Goal: Task Accomplishment & Management: Complete application form

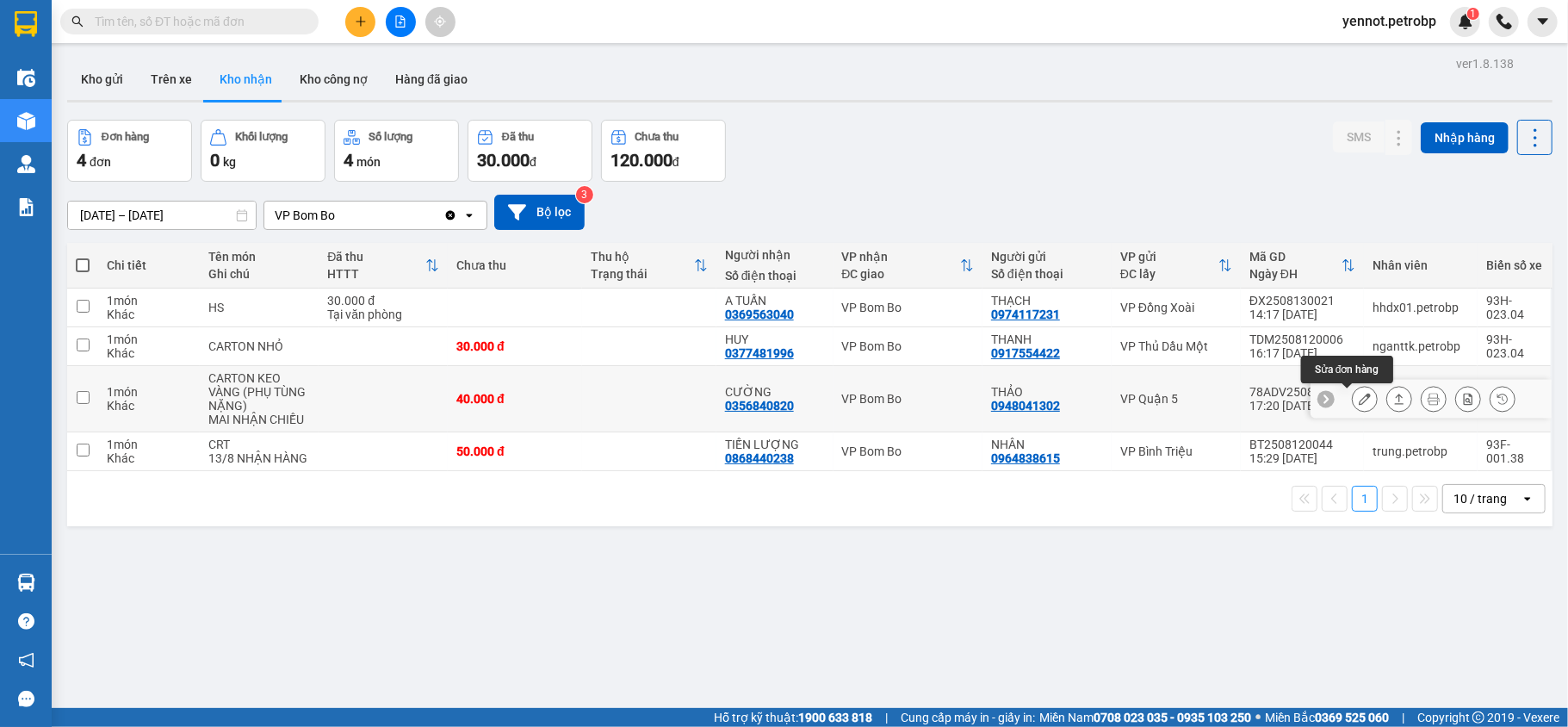
click at [1352, 394] on button at bounding box center [1364, 399] width 24 height 30
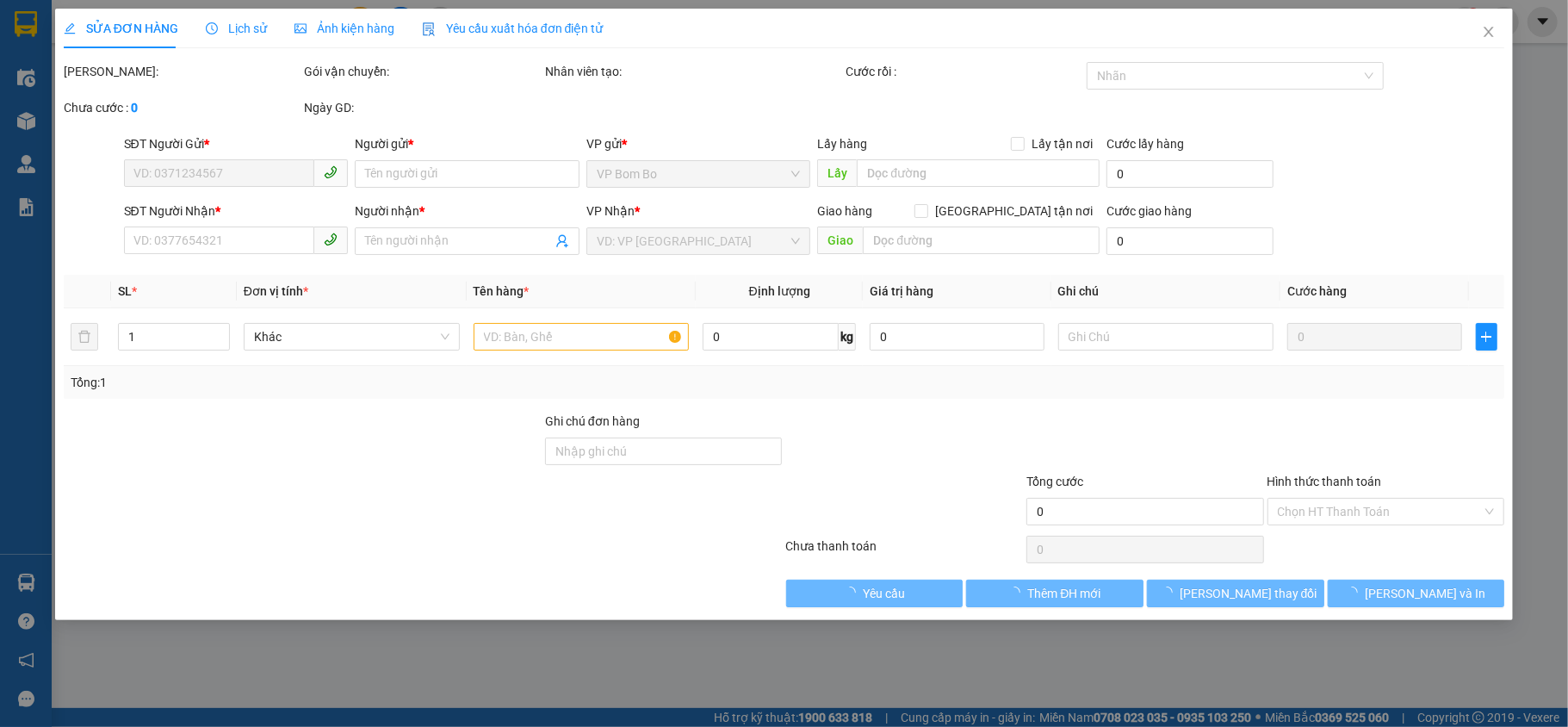
type input "0948041302"
type input "THẢO"
type input "0356840820"
type input "CƯỜNG"
type input "40.000"
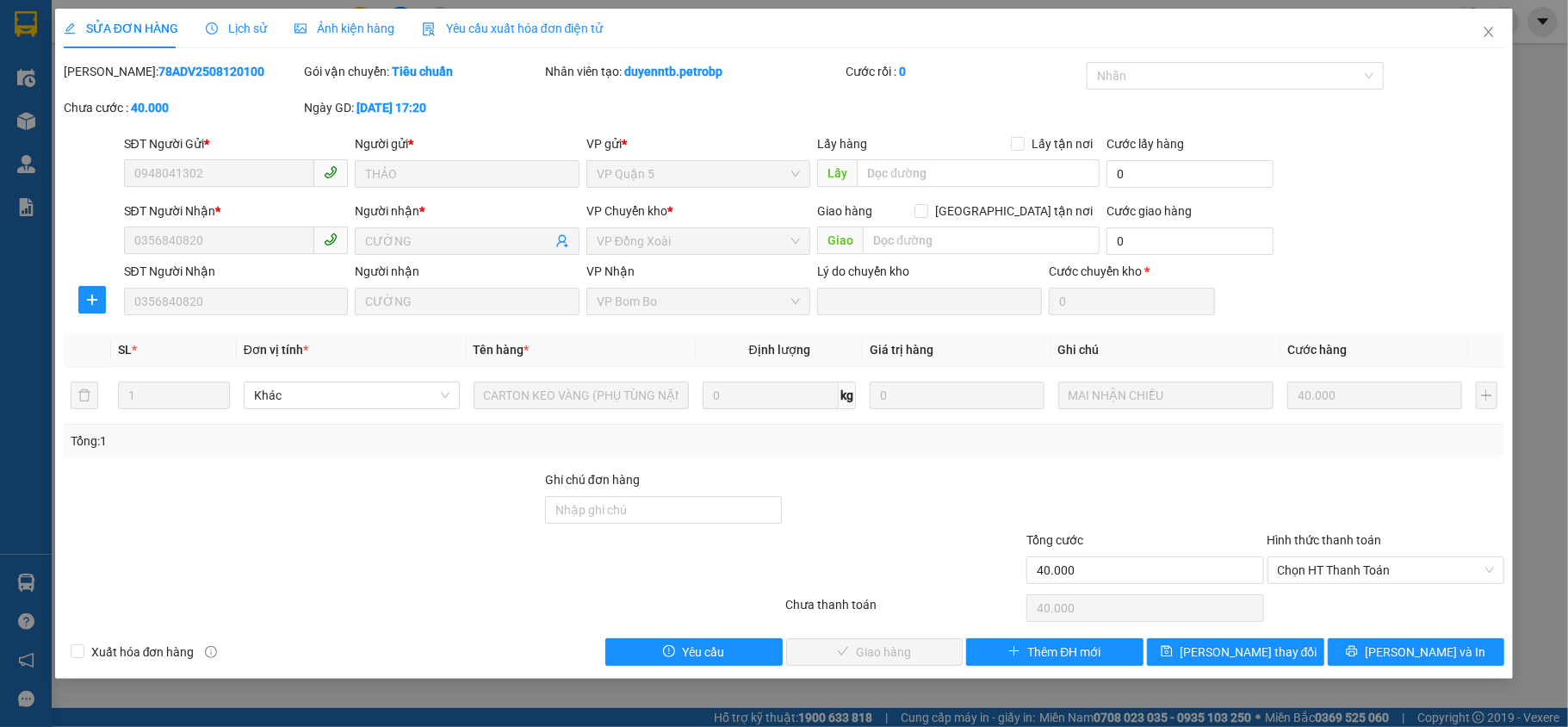
drag, startPoint x: 107, startPoint y: 63, endPoint x: 227, endPoint y: 80, distance: 121.2
click at [227, 80] on div "[PERSON_NAME]: 78ADV2508120100" at bounding box center [182, 71] width 238 height 19
copy b "78ADV2508120100"
click at [1357, 572] on span "Chọn HT Thanh Toán" at bounding box center [1386, 569] width 217 height 26
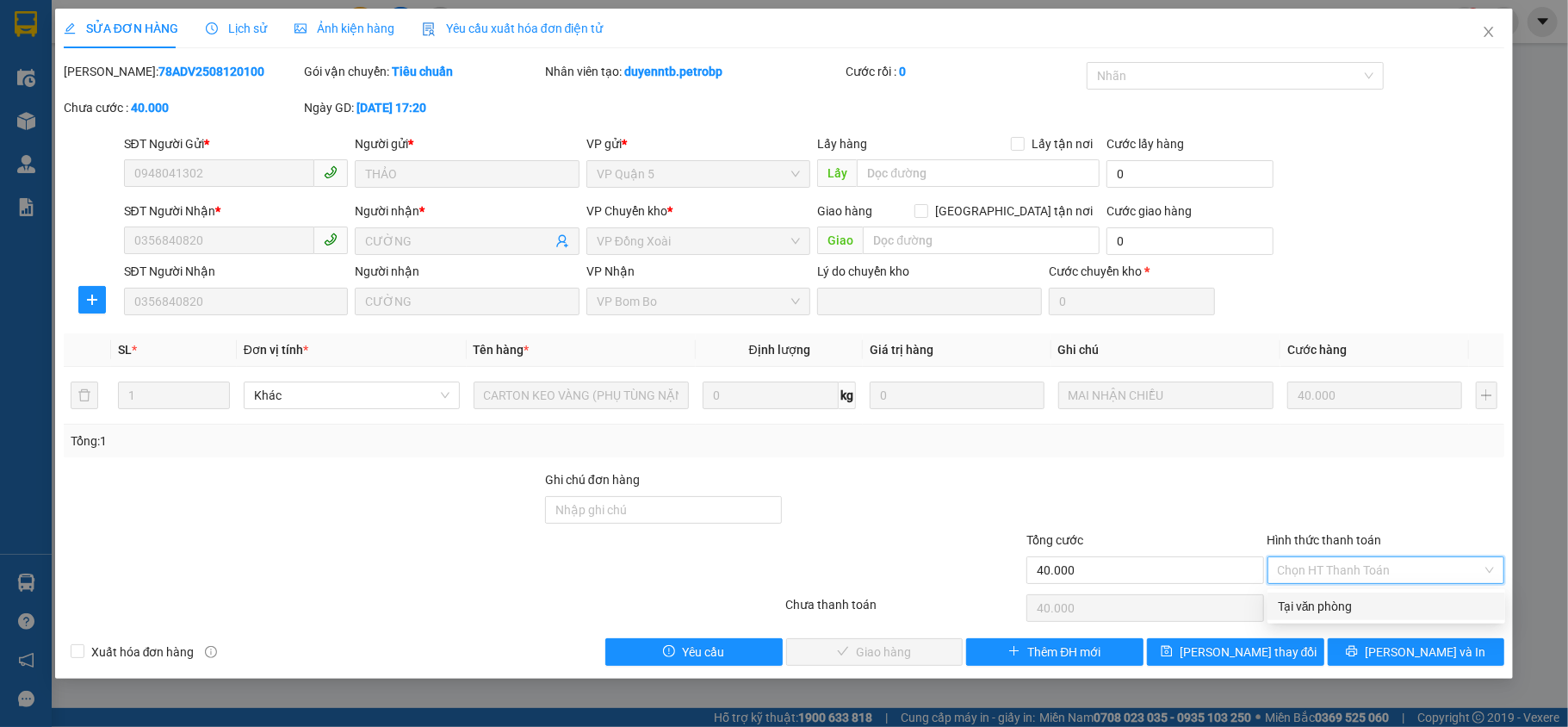
click at [1343, 605] on div "Tại văn phòng" at bounding box center [1386, 606] width 217 height 19
type input "0"
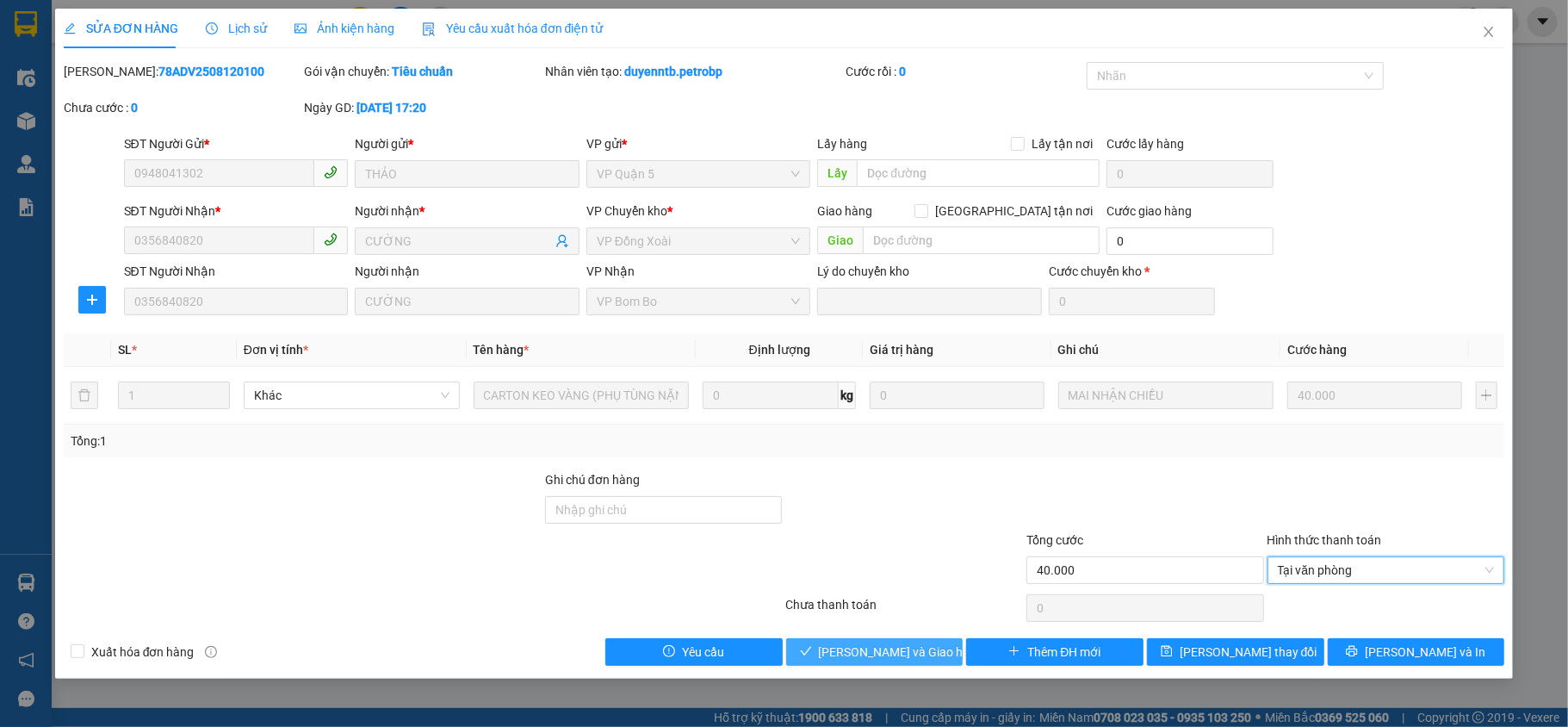
click at [906, 653] on span "[PERSON_NAME] và Giao hàng" at bounding box center [901, 652] width 166 height 19
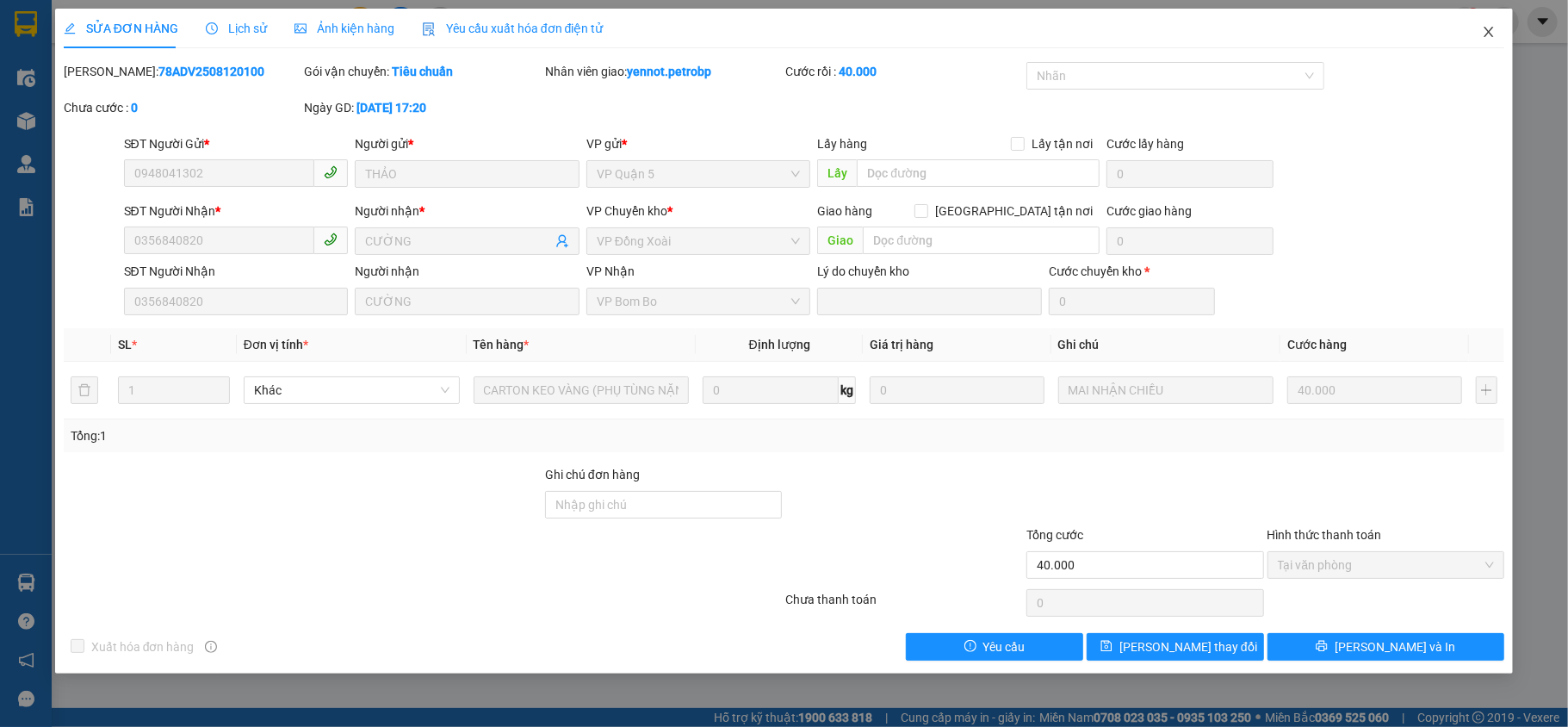
click at [1490, 39] on icon "close" at bounding box center [1489, 32] width 14 height 14
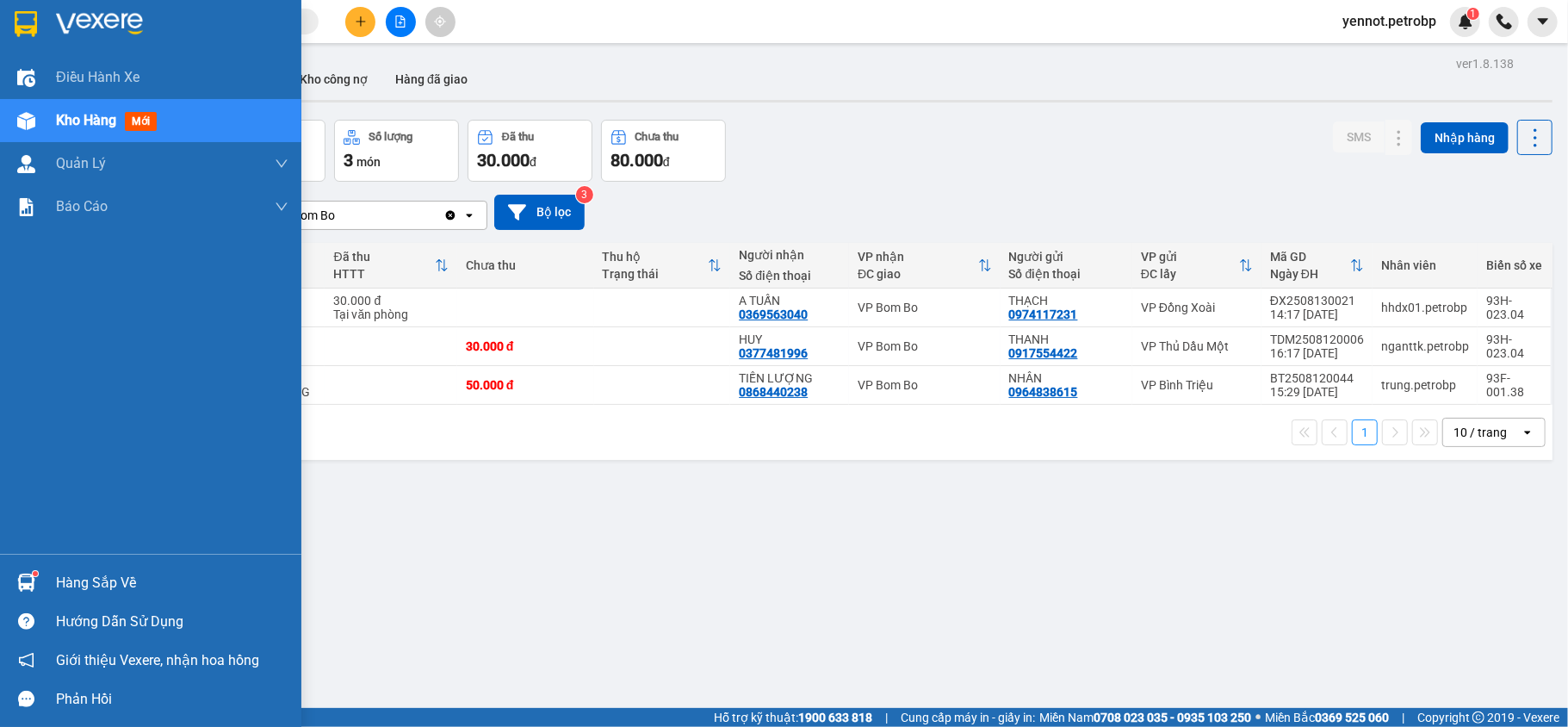
click at [29, 574] on img at bounding box center [26, 582] width 18 height 19
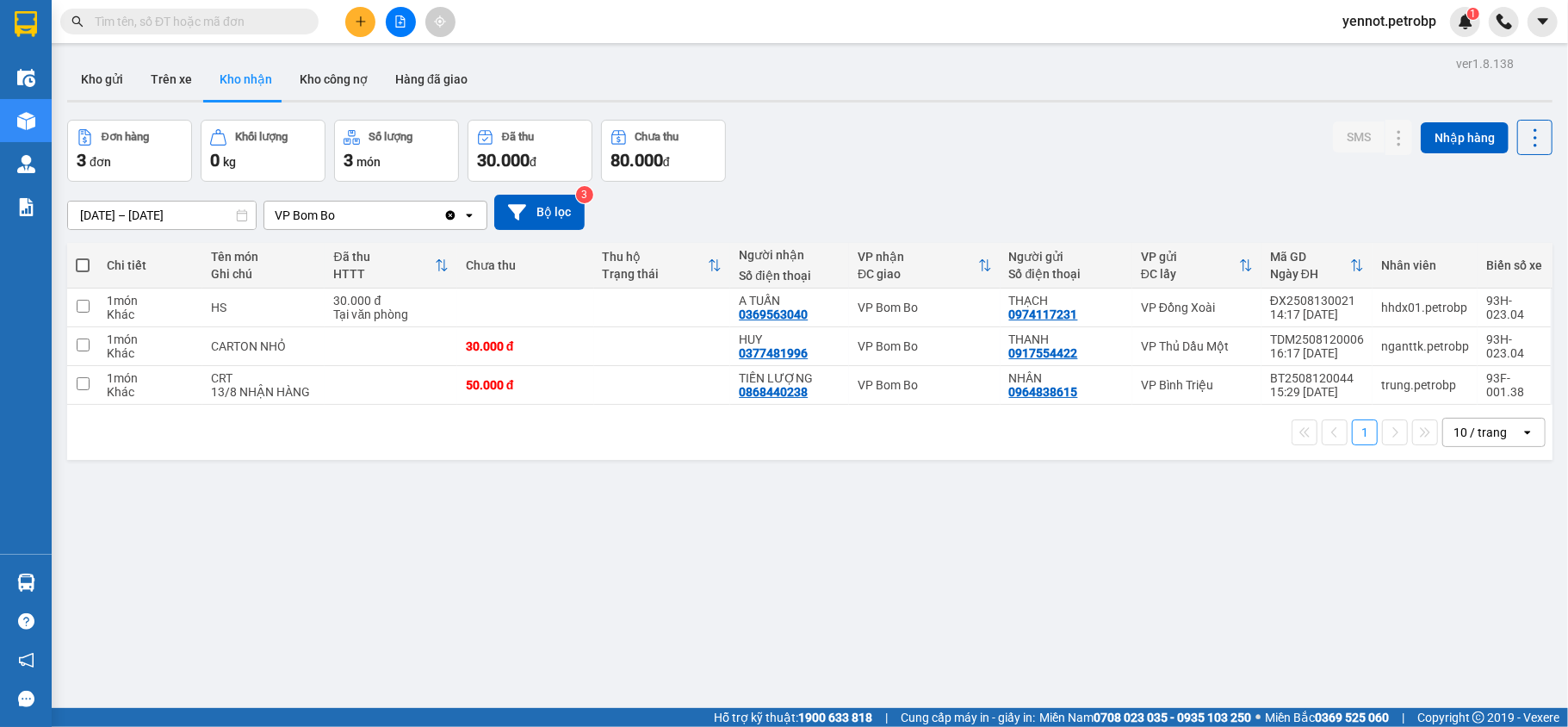
click at [892, 590] on section "Kết quả tìm kiếm ( 0 ) Bộ lọc No Data yennot.petrobp 1 Điều hành xe Kho hàng mớ…" at bounding box center [784, 363] width 1568 height 727
click at [115, 211] on input "[DATE] – [DATE]" at bounding box center [161, 215] width 188 height 27
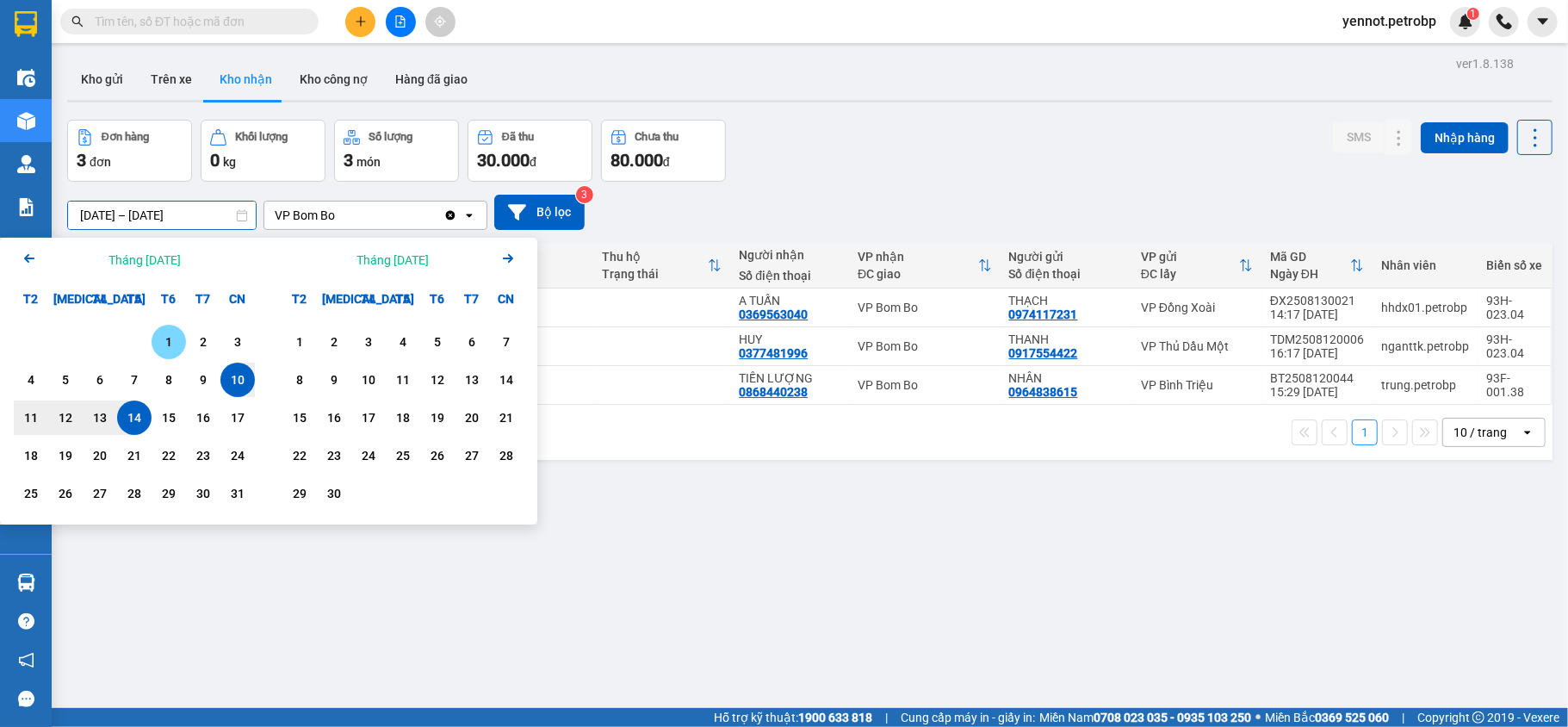
click at [166, 341] on div "1" at bounding box center [168, 341] width 24 height 20
click at [132, 415] on div "14" at bounding box center [134, 417] width 24 height 20
type input "[DATE] – [DATE]"
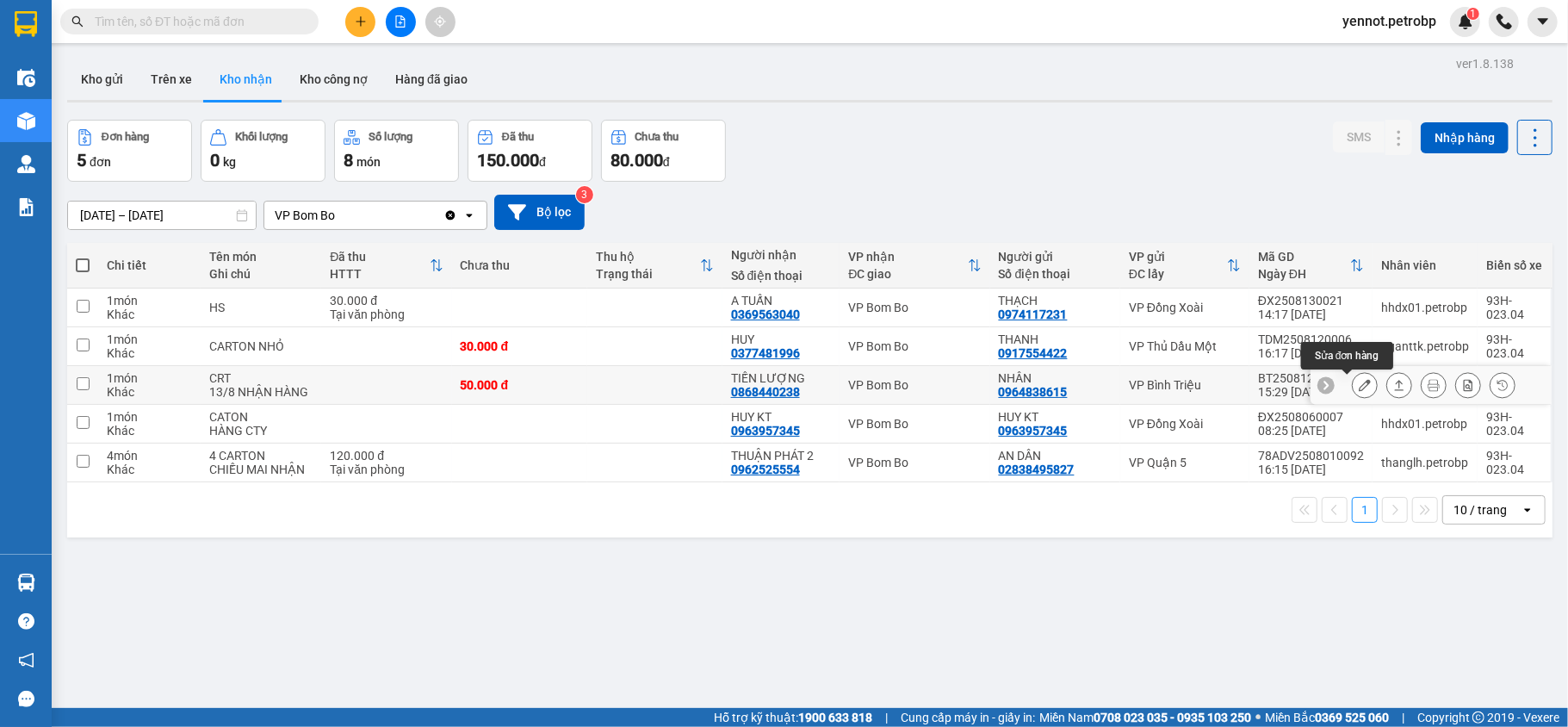
click at [1358, 391] on icon at bounding box center [1365, 385] width 12 height 12
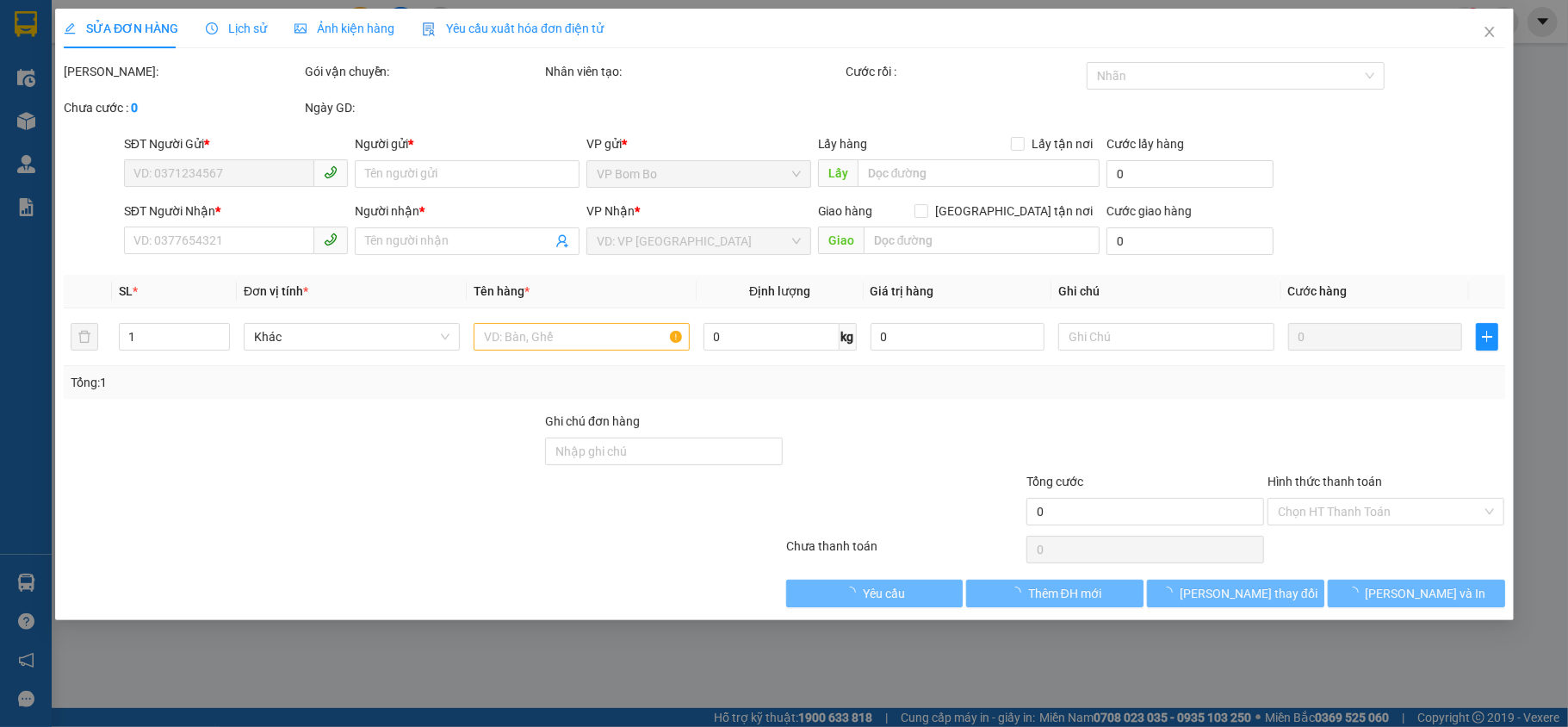
type input "0964838615"
type input "NHÂN"
type input "0868440238"
type input "TIẾN LƯỢNG"
type input "50.000"
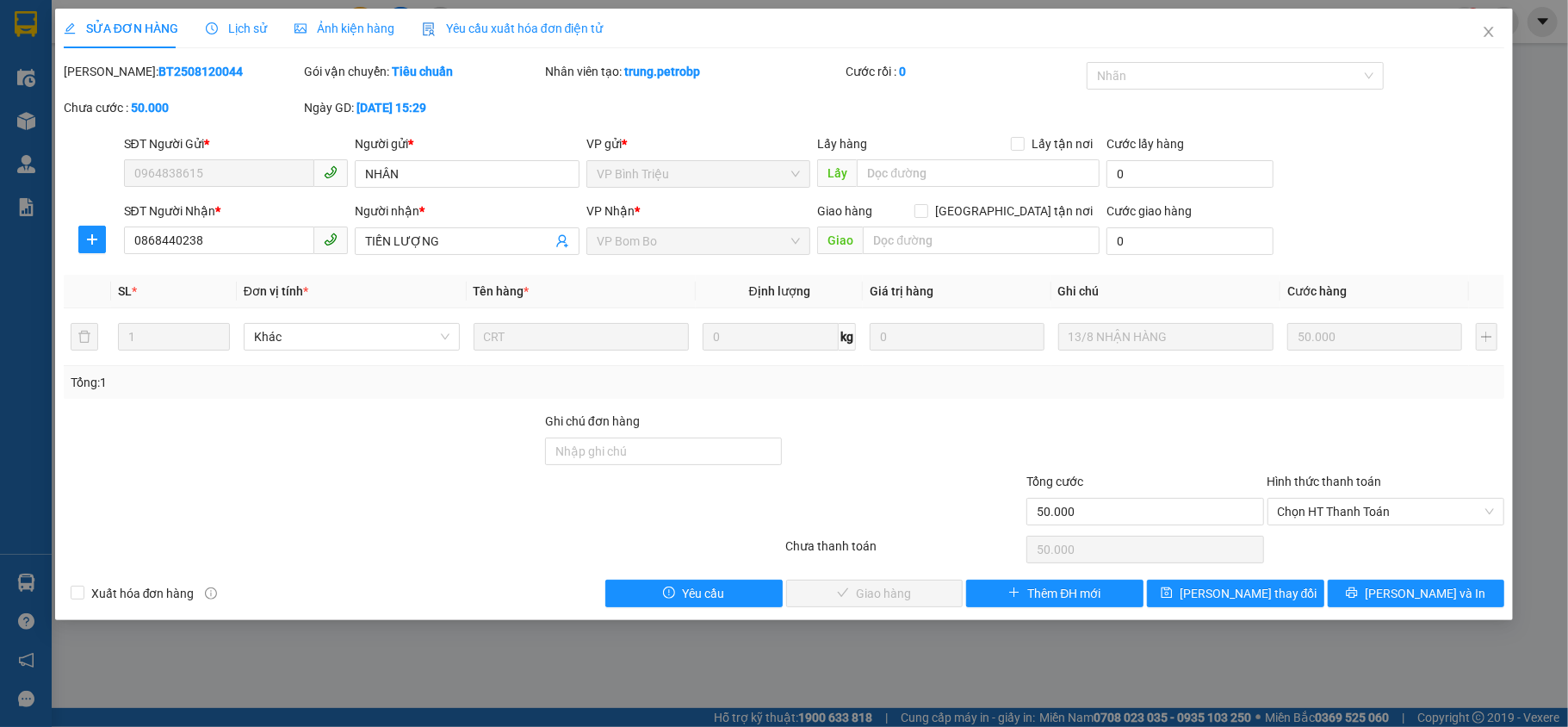
drag, startPoint x: 104, startPoint y: 72, endPoint x: 198, endPoint y: 72, distance: 94.0
click at [198, 72] on div "[PERSON_NAME]: BT2508120044" at bounding box center [182, 71] width 238 height 19
copy b "BT2508120044"
click at [1333, 520] on span "Chọn HT Thanh Toán" at bounding box center [1386, 511] width 217 height 26
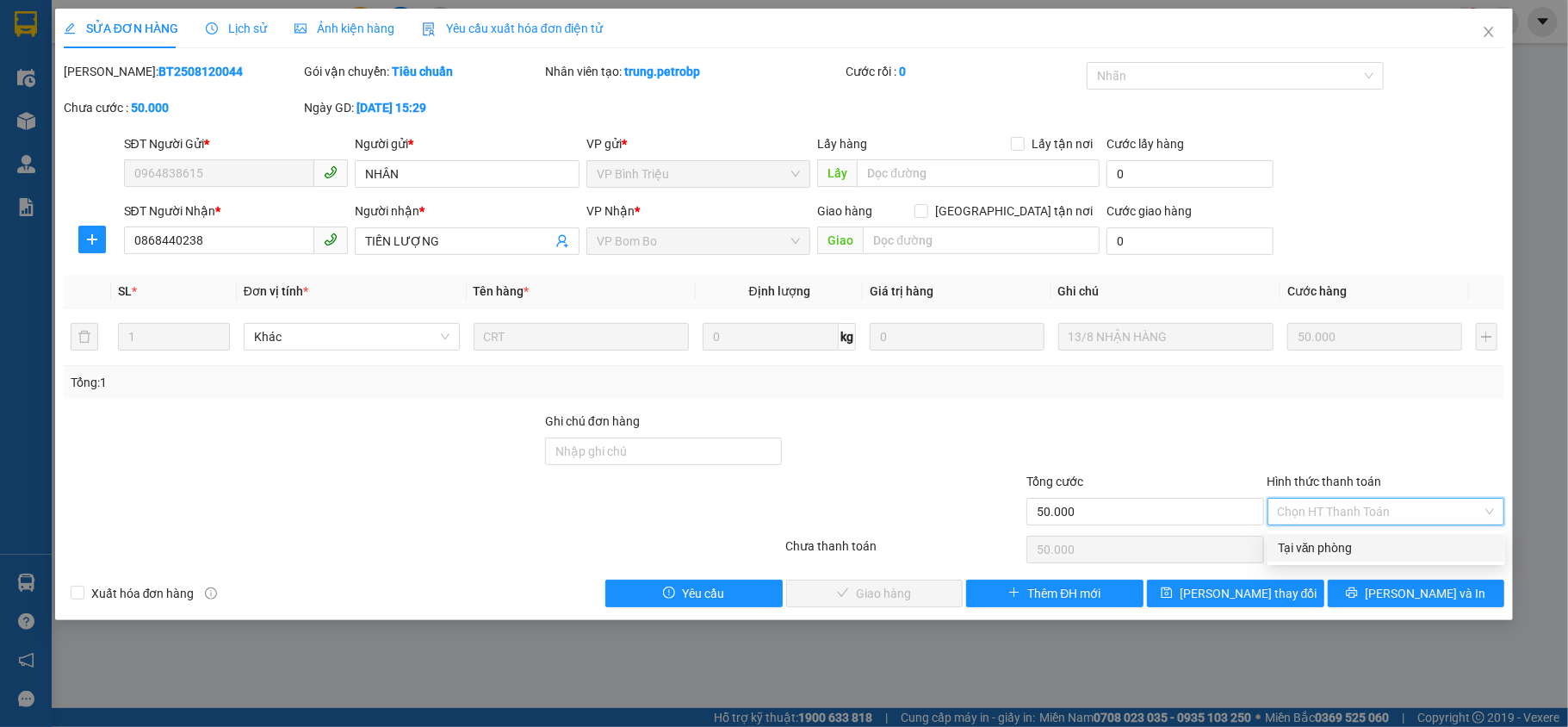
click at [1330, 543] on div "Tại văn phòng" at bounding box center [1386, 548] width 217 height 19
type input "0"
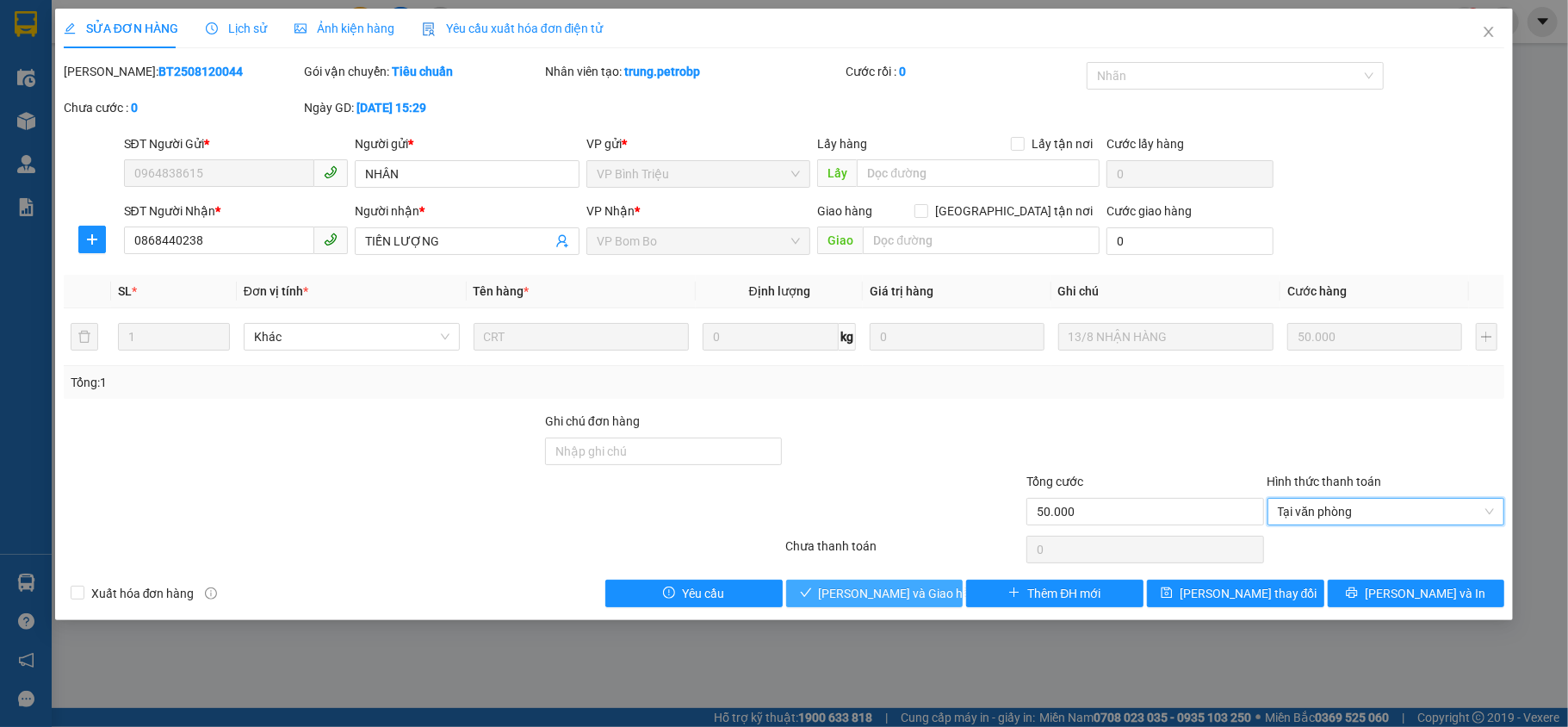
click at [920, 596] on span "[PERSON_NAME] và Giao hàng" at bounding box center [901, 594] width 166 height 19
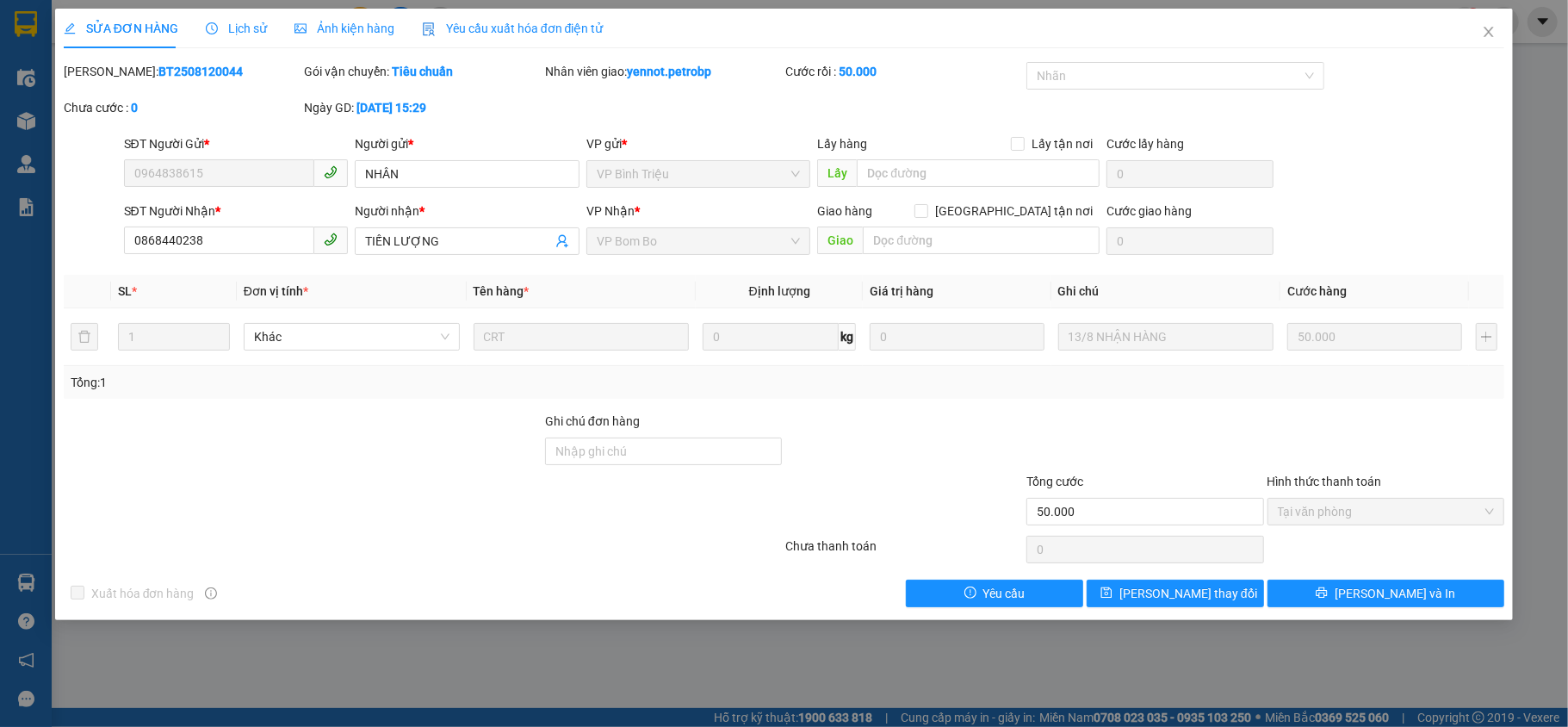
click at [338, 696] on div "SỬA ĐƠN HÀNG Lịch sử Ảnh kiện hàng Yêu cầu xuất hóa đơn điện tử Total Paid Fee …" at bounding box center [784, 363] width 1568 height 727
click at [16, 588] on div "SỬA ĐƠN HÀNG Lịch sử Ảnh kiện hàng Yêu cầu xuất hóa đơn điện tử Total Paid Fee …" at bounding box center [784, 363] width 1568 height 727
click at [1490, 32] on icon "close" at bounding box center [1489, 32] width 10 height 11
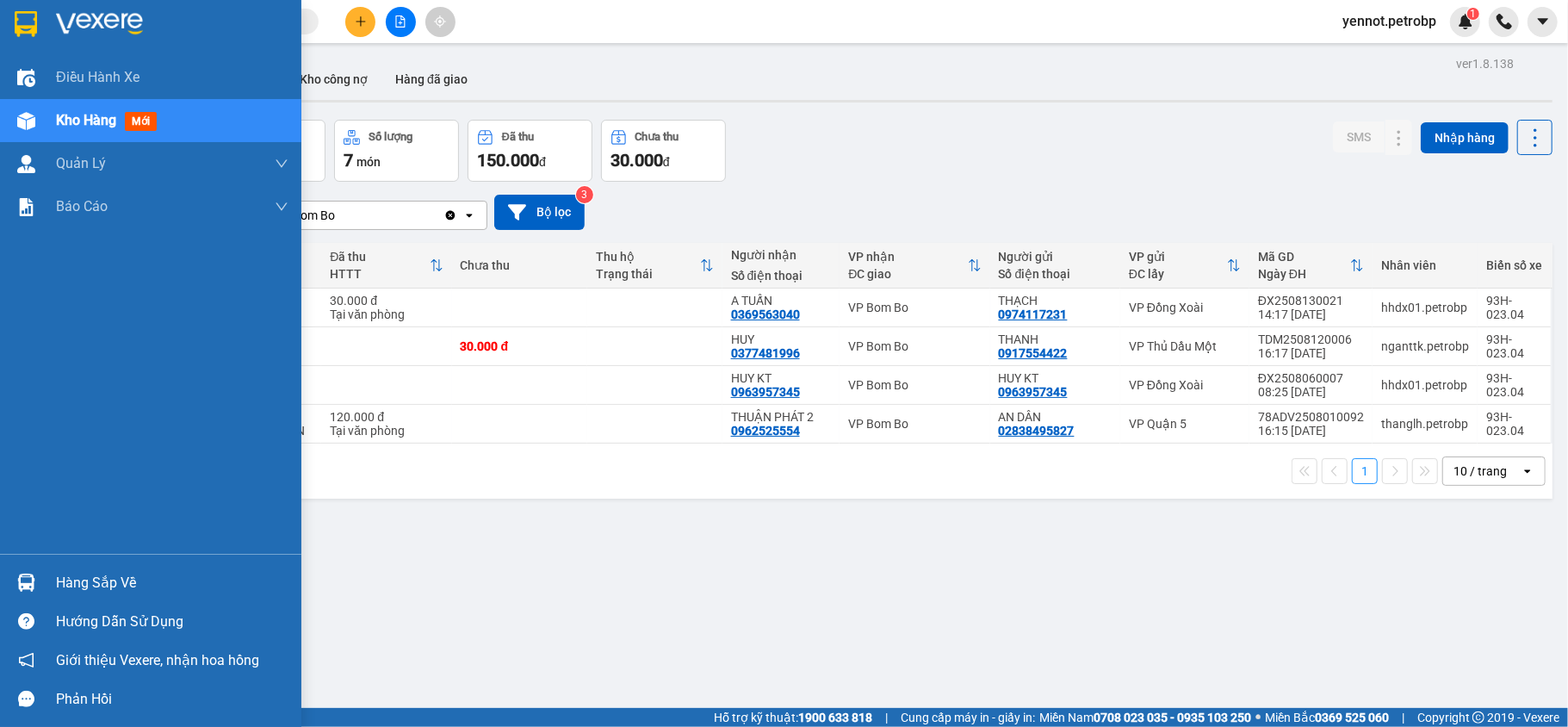
click at [42, 581] on div "Hàng sắp về" at bounding box center [151, 582] width 301 height 39
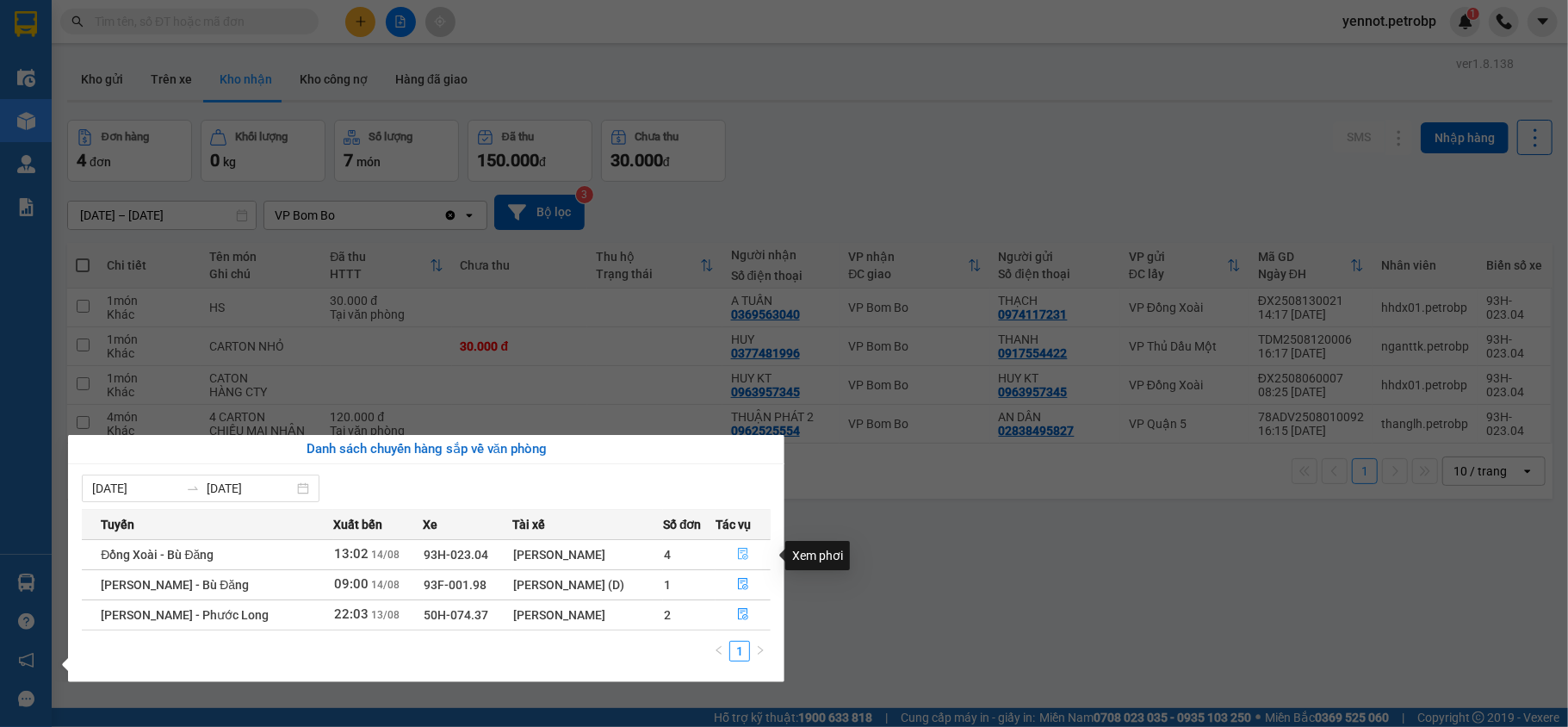
click at [742, 553] on icon "file-done" at bounding box center [743, 554] width 12 height 12
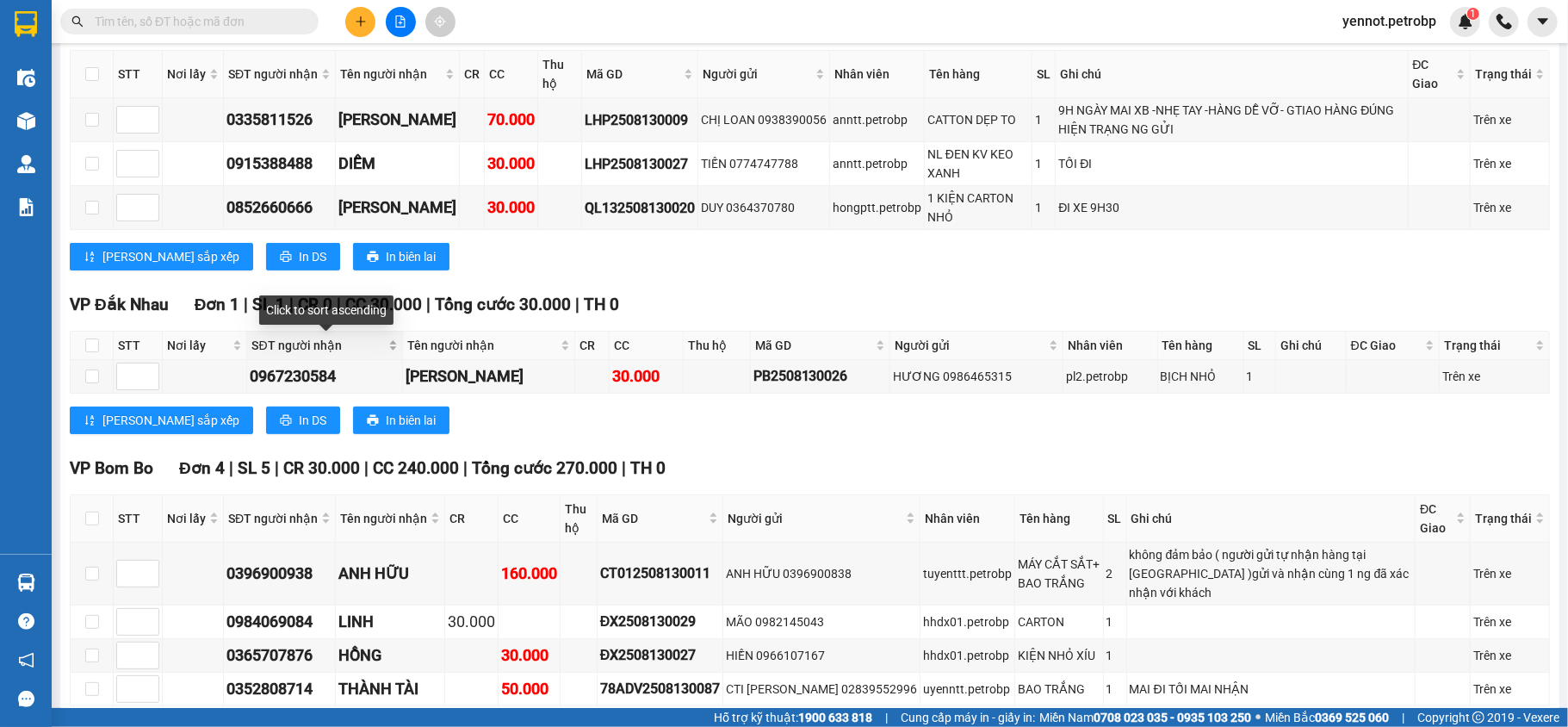
scroll to position [689, 0]
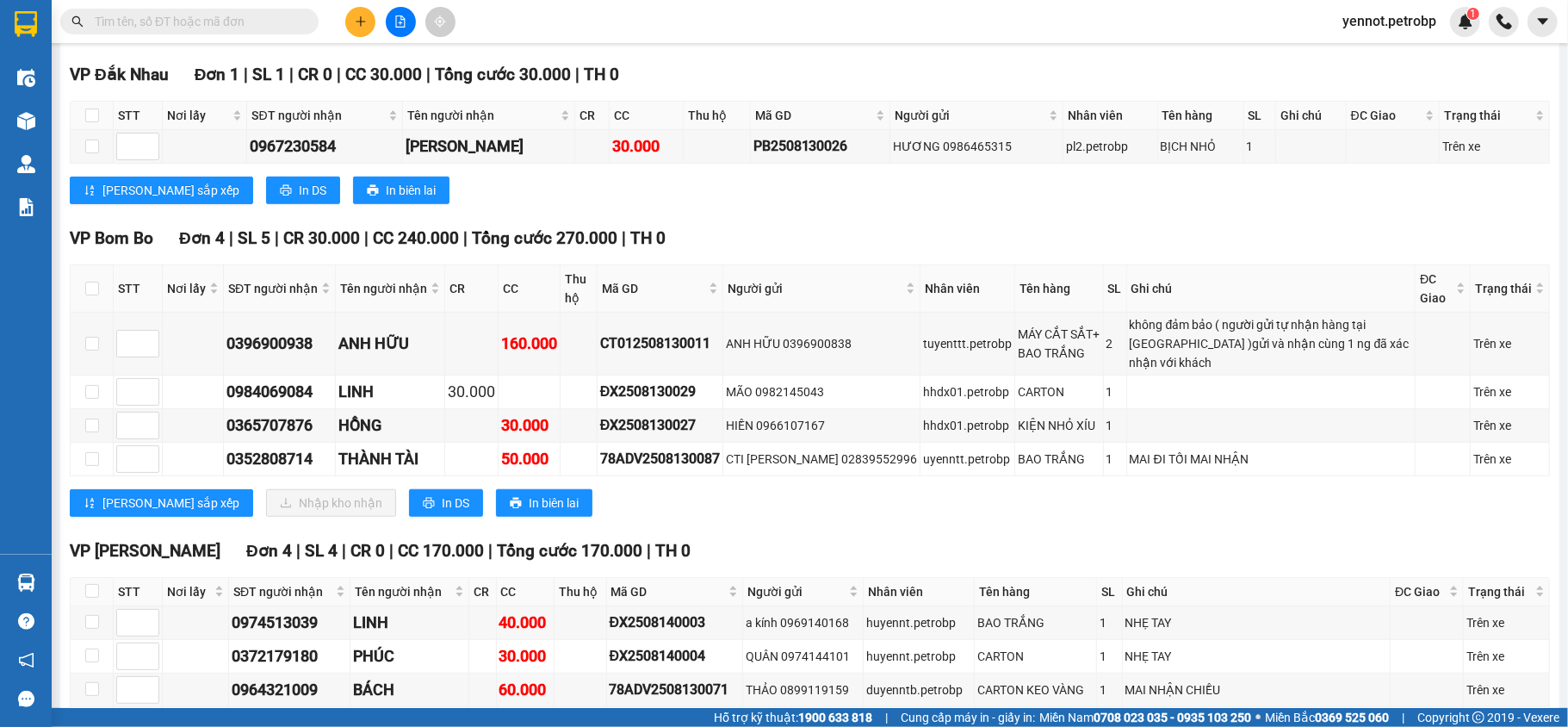
click at [682, 528] on div "VP Bom Bo Đơn 4 | SL 5 | CR 30.000 | CC 240.000 | Tổng cước 270.000 | TH 0 STT …" at bounding box center [810, 377] width 1480 height 304
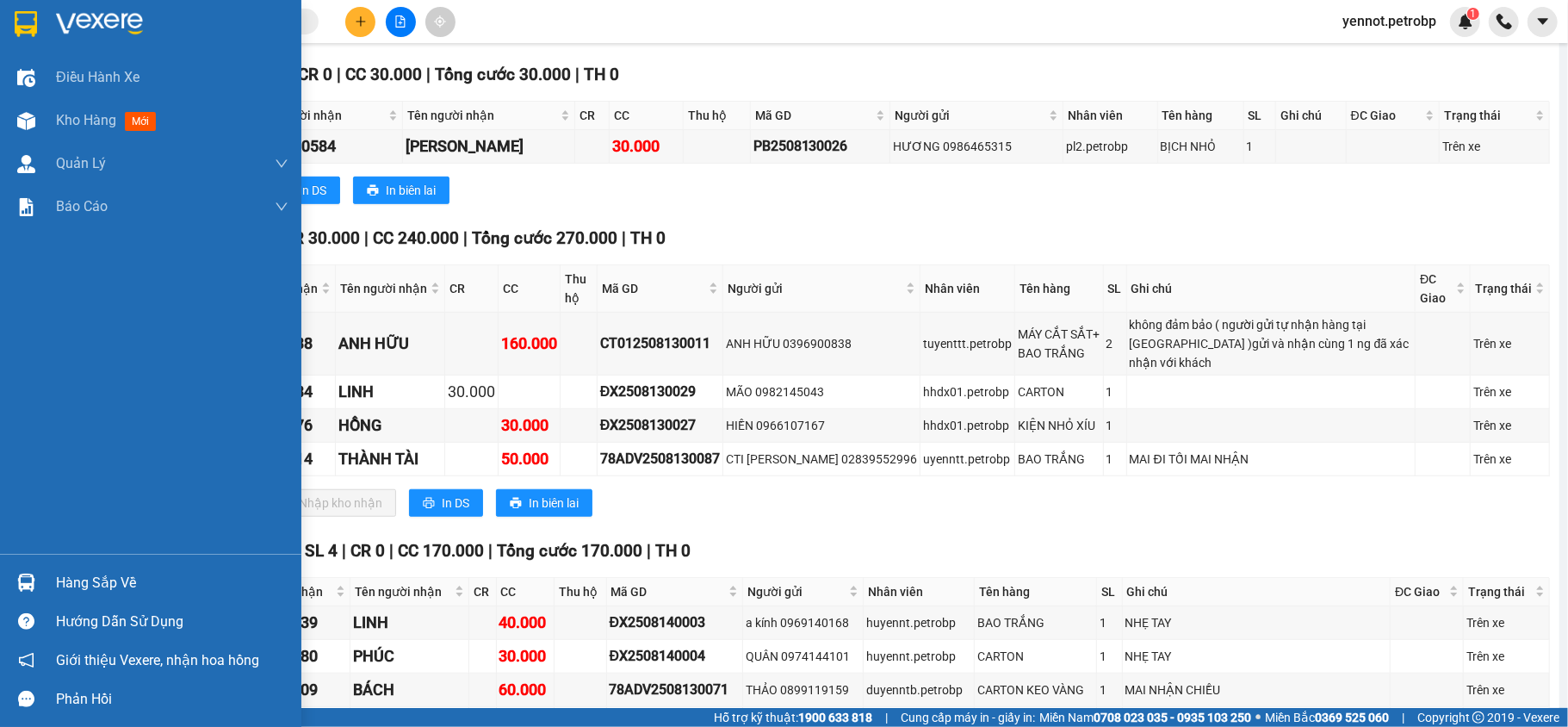
drag, startPoint x: 79, startPoint y: 572, endPoint x: 54, endPoint y: 569, distance: 25.2
click at [74, 574] on div "Hàng sắp về" at bounding box center [173, 582] width 233 height 26
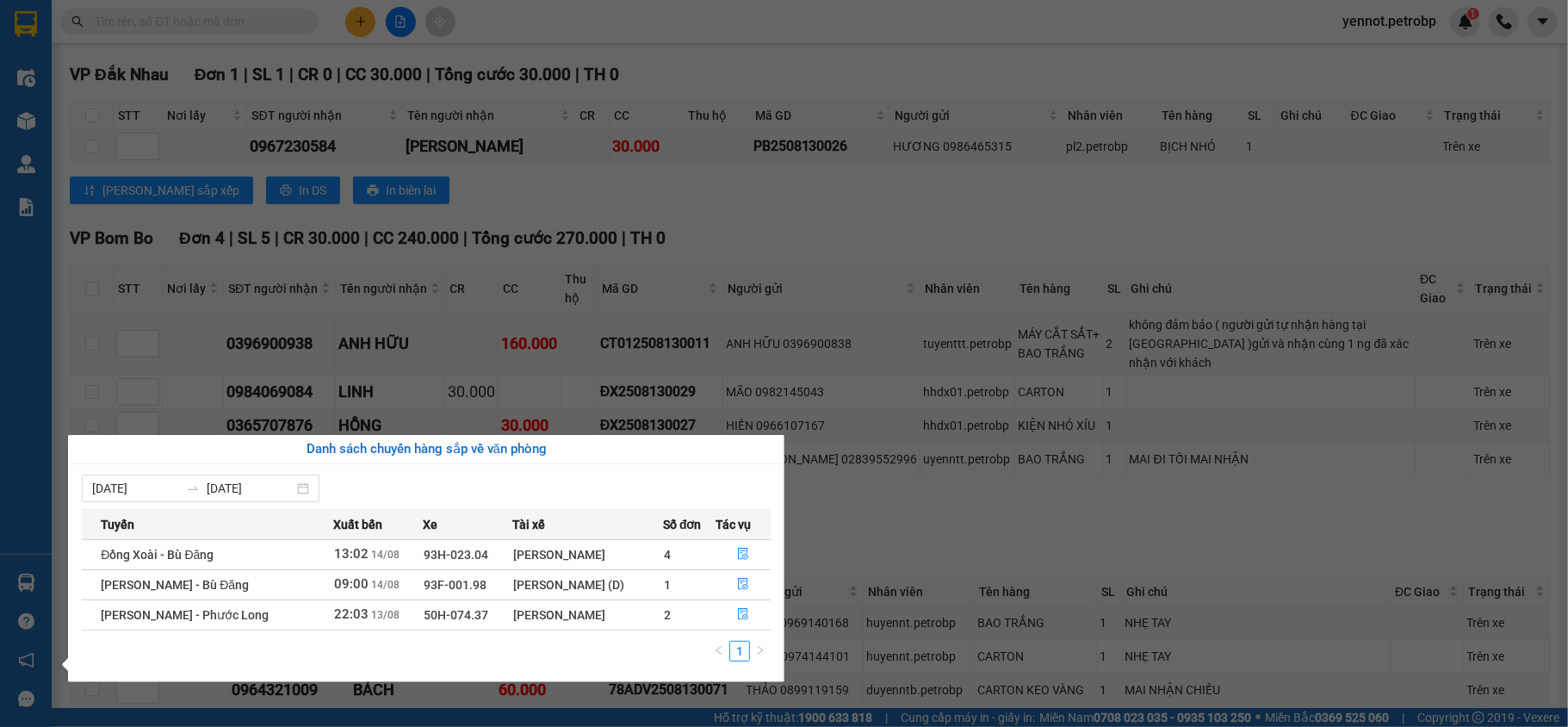
click at [974, 548] on section "Kết quả tìm kiếm ( 0 ) Bộ lọc No Data yennot.petrobp 1 Điều hành xe Kho hàng mớ…" at bounding box center [784, 363] width 1568 height 727
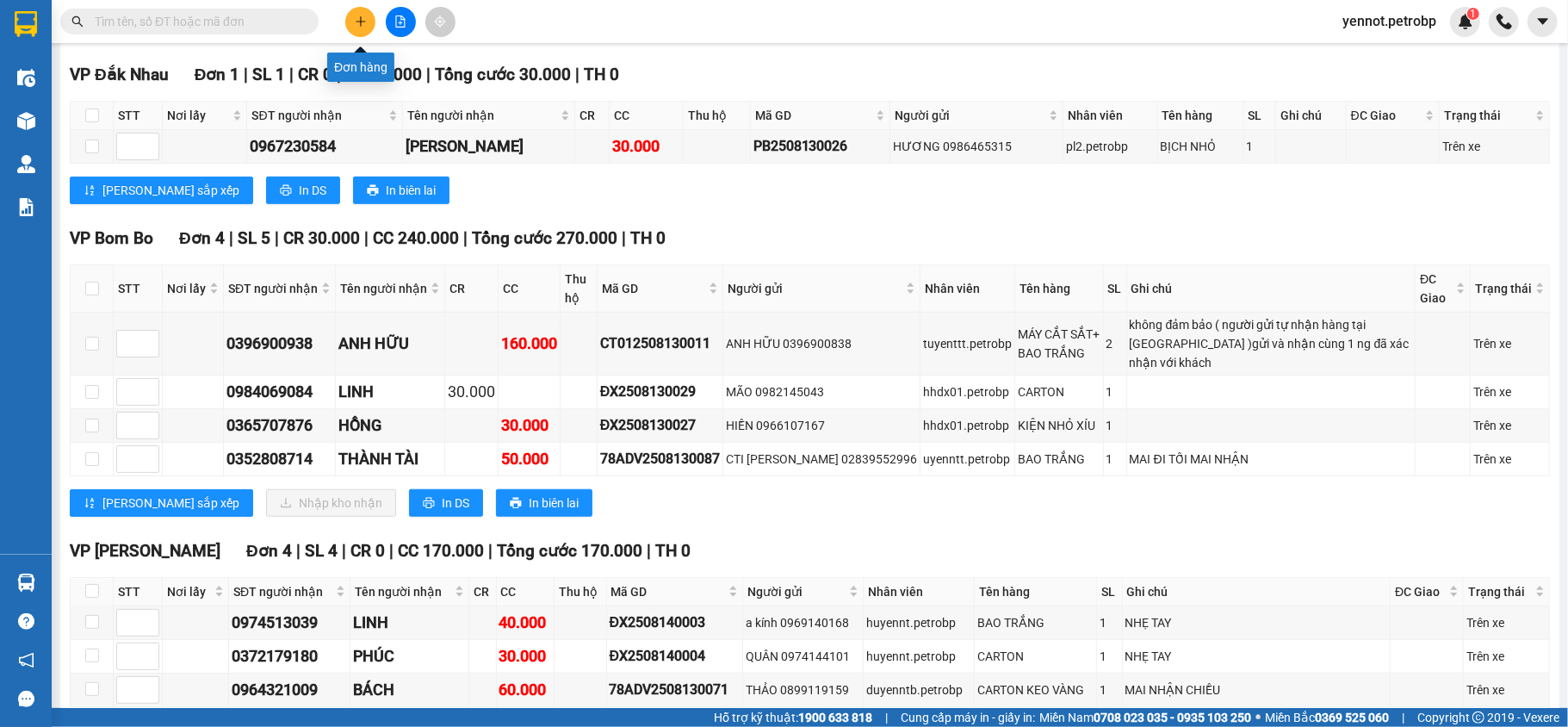
click at [363, 12] on button at bounding box center [360, 22] width 30 height 30
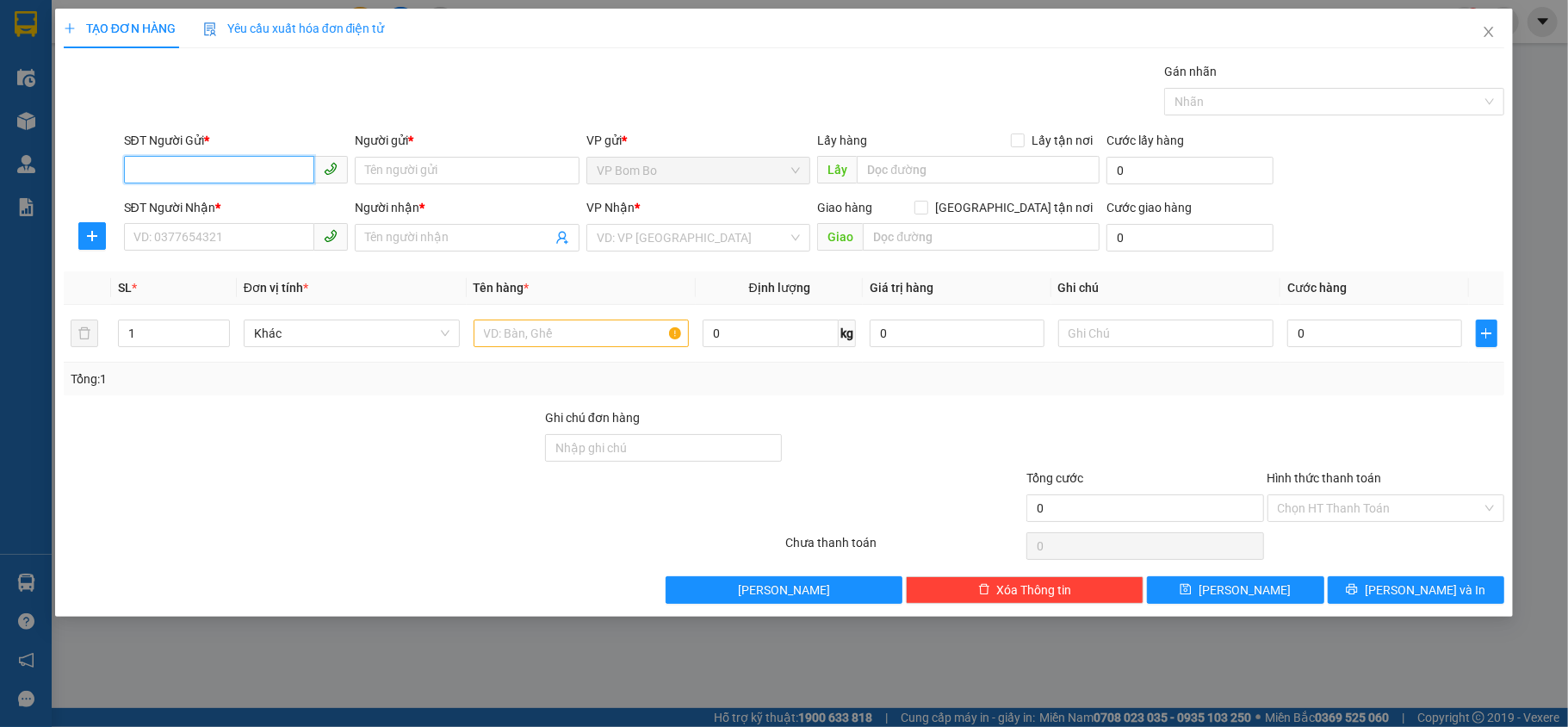
click at [255, 163] on input "SĐT Người Gửi *" at bounding box center [219, 169] width 191 height 27
click at [238, 173] on input "SĐT Người Gửi *" at bounding box center [219, 169] width 191 height 27
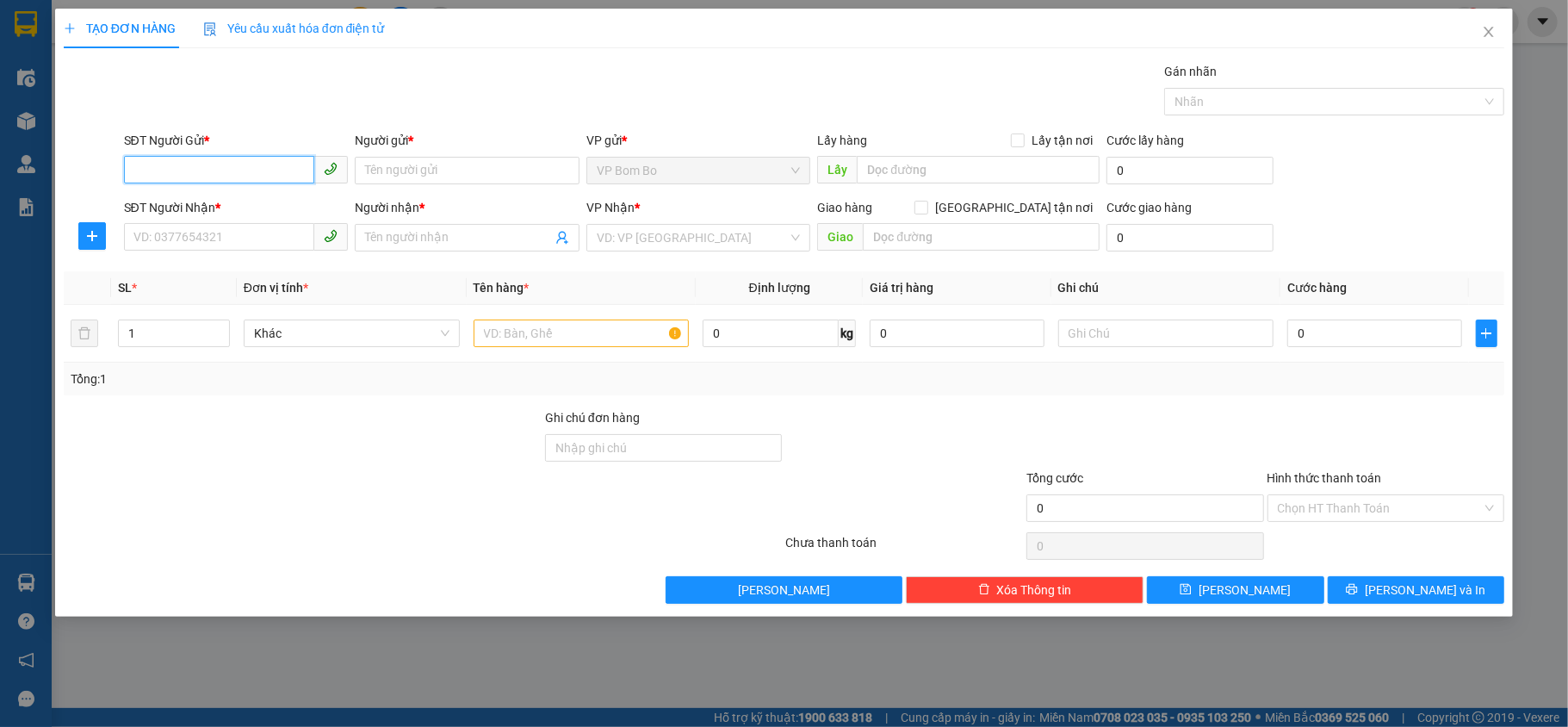
click at [238, 173] on input "SĐT Người Gửi *" at bounding box center [219, 169] width 191 height 27
type input "0966229085"
click at [262, 205] on div "0966229085 - CHỊ [PERSON_NAME]" at bounding box center [236, 206] width 204 height 19
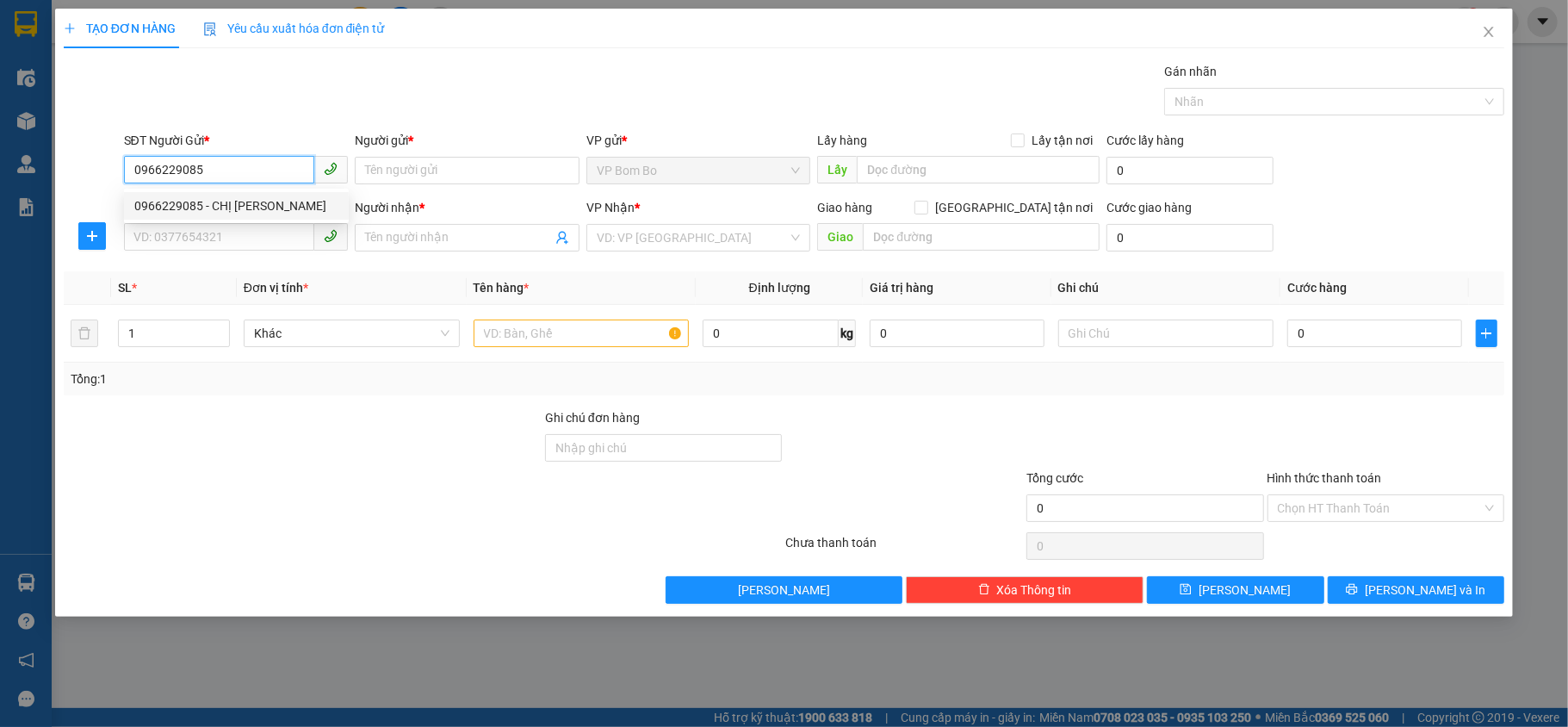
type input "CHỊ [PERSON_NAME]"
type input "0939588388"
type input "[PERSON_NAME]"
type input "DĐ EON BÌNH DƯƠNG"
type input "30.000"
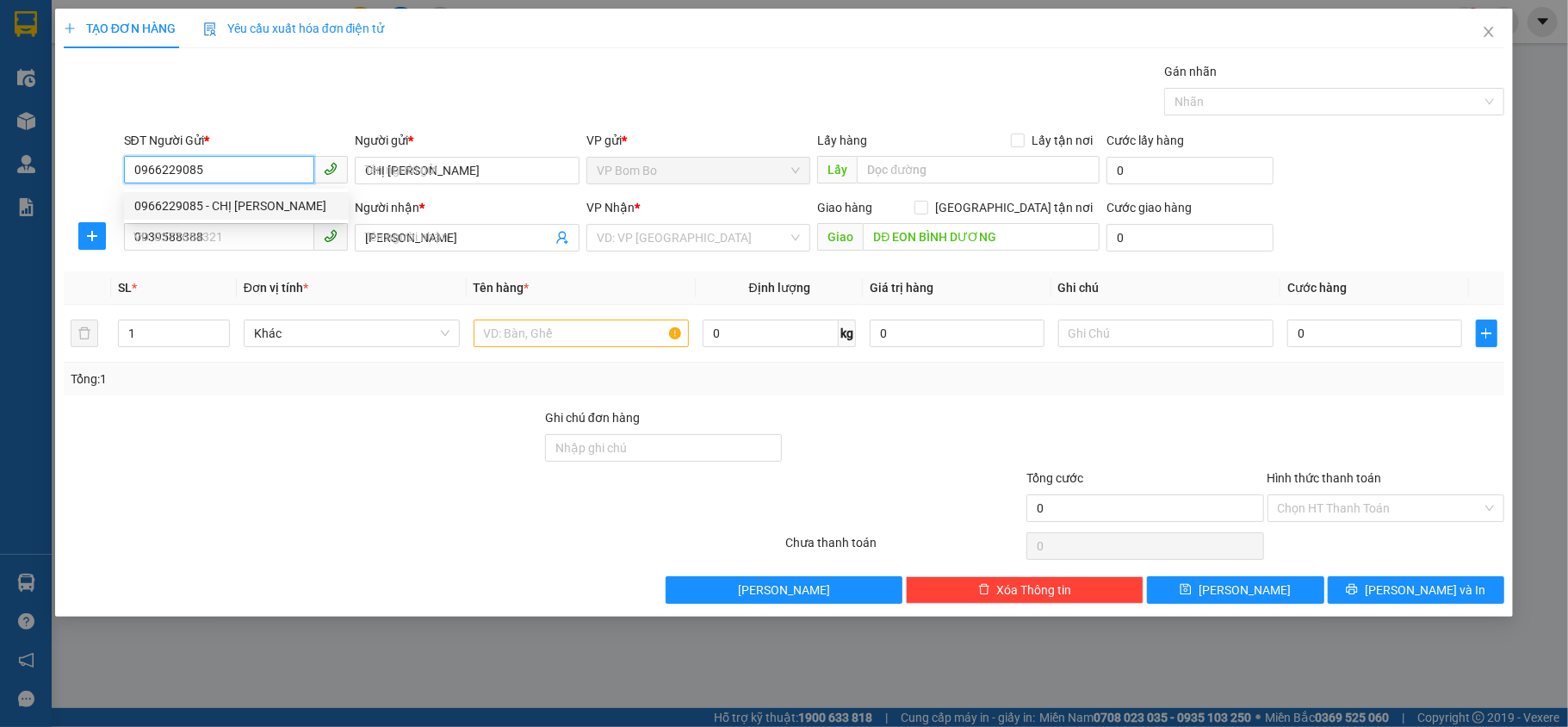
type input "30.000"
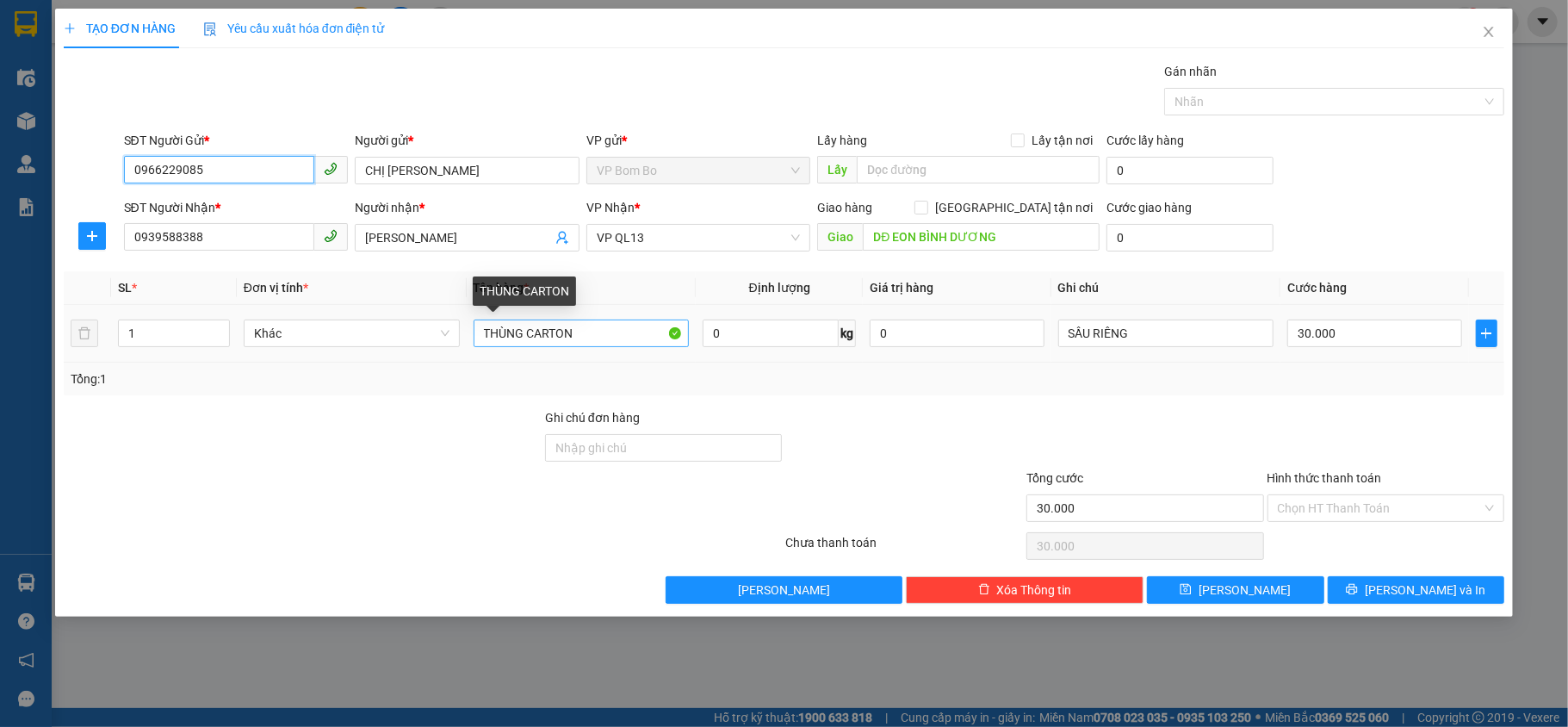
type input "0966229085"
click at [611, 342] on input "THÙNG CARTON" at bounding box center [581, 333] width 216 height 27
type input "T"
type input "KEO VÀNG"
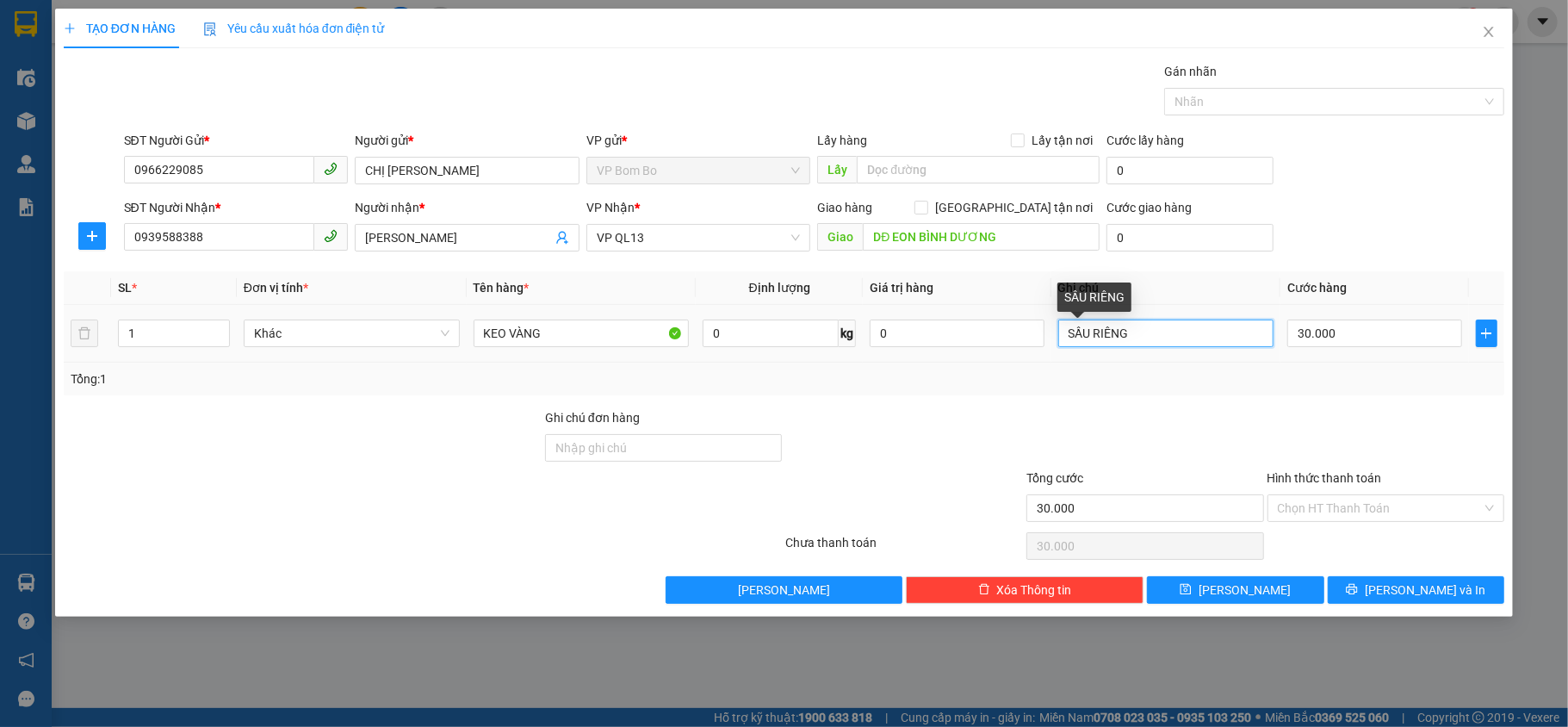
click at [1237, 341] on input "SẦU RIÊNG" at bounding box center [1165, 333] width 216 height 27
type input "S"
click at [1237, 341] on input "text" at bounding box center [1165, 333] width 216 height 27
click at [1365, 338] on input "30.000" at bounding box center [1373, 333] width 174 height 27
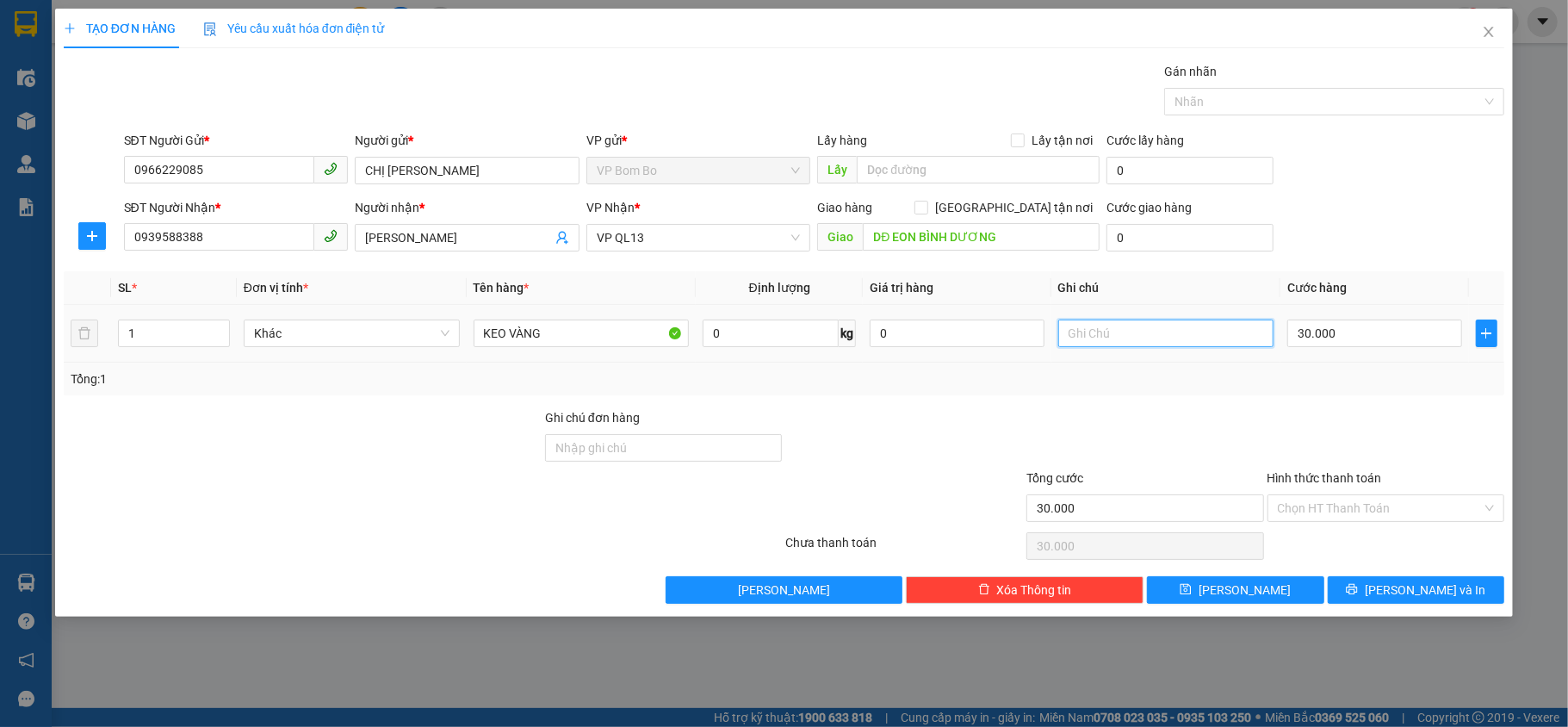
click at [1224, 342] on input "text" at bounding box center [1165, 333] width 216 height 27
type input "HÀNG DỄ VỠ"
drag, startPoint x: 921, startPoint y: 493, endPoint x: 893, endPoint y: 477, distance: 32.2
click at [917, 493] on div at bounding box center [904, 499] width 241 height 60
click at [734, 246] on span "VP QL13" at bounding box center [699, 237] width 204 height 26
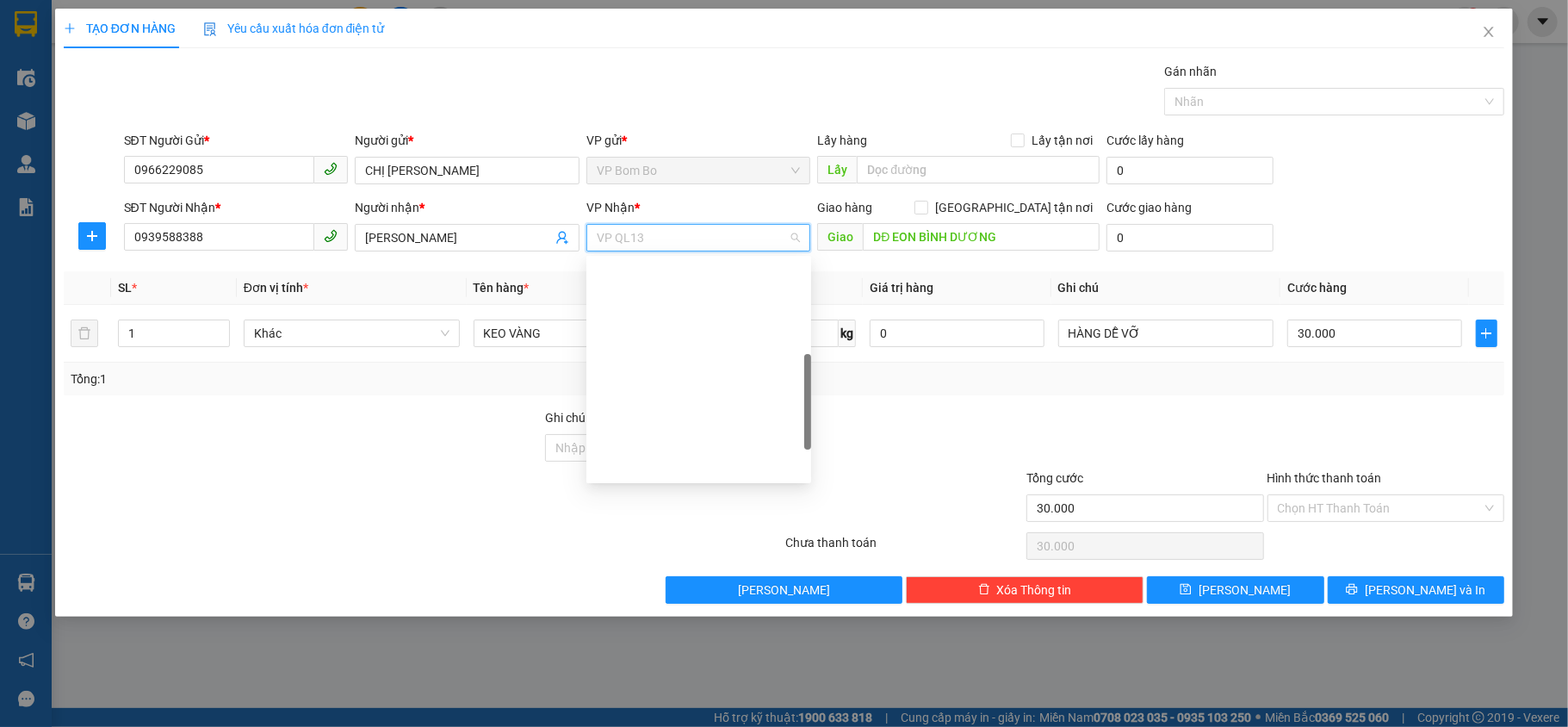
scroll to position [303, 0]
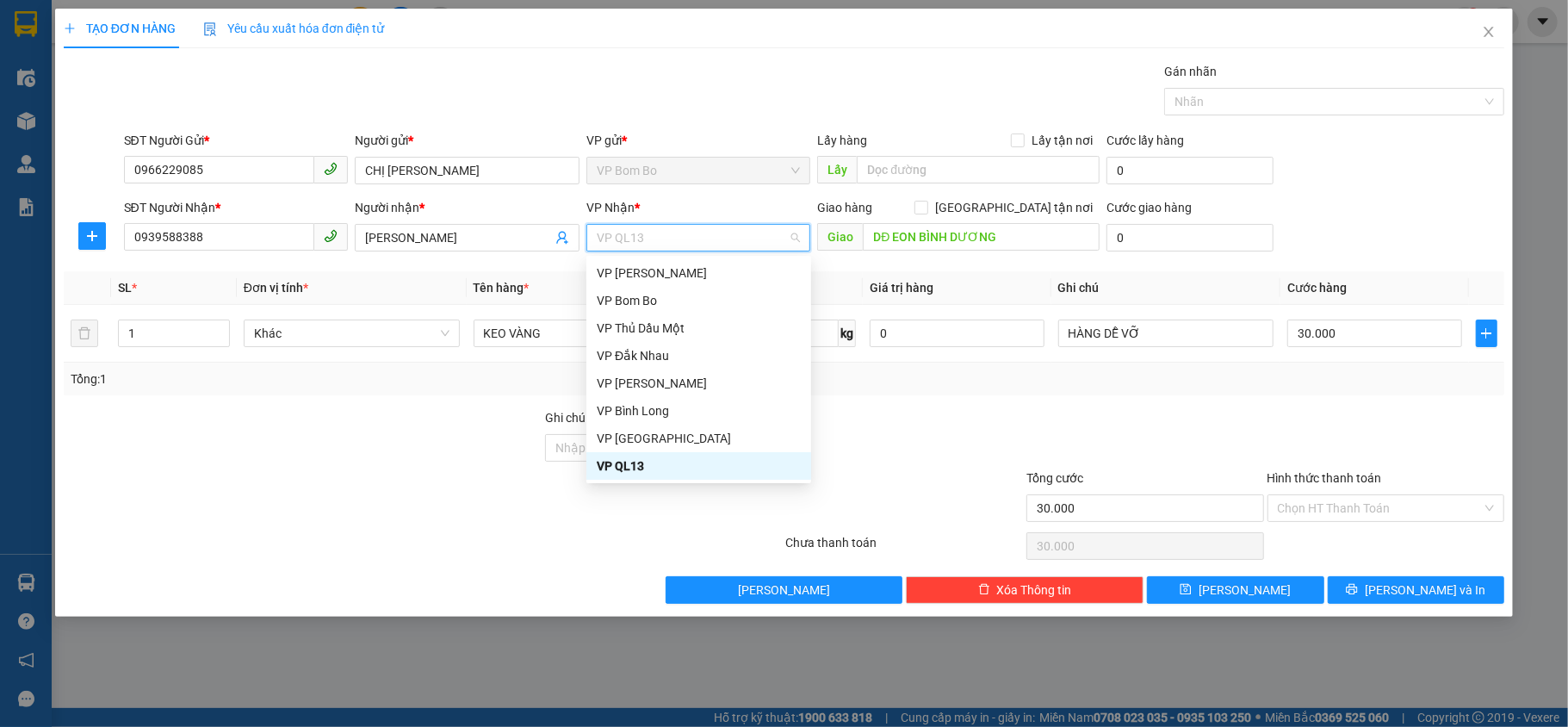
click at [644, 465] on div "VP QL13" at bounding box center [699, 466] width 204 height 19
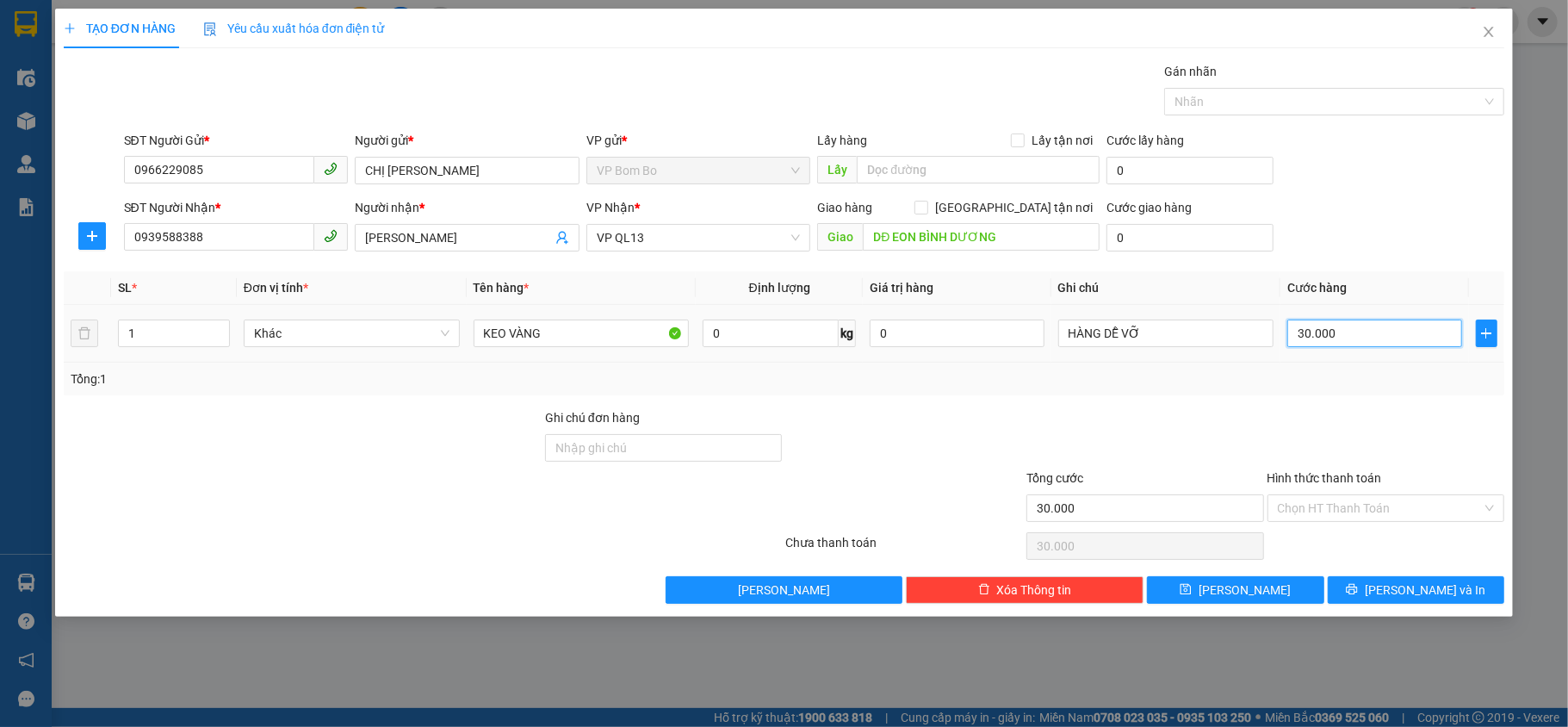
click at [1382, 341] on input "30.000" at bounding box center [1373, 333] width 174 height 27
click at [1398, 336] on input "30.000" at bounding box center [1373, 333] width 174 height 27
click at [1379, 334] on input "30.000" at bounding box center [1373, 333] width 174 height 27
click at [1369, 338] on input "30.000" at bounding box center [1373, 333] width 174 height 27
click at [1365, 335] on input "30.000" at bounding box center [1373, 333] width 174 height 27
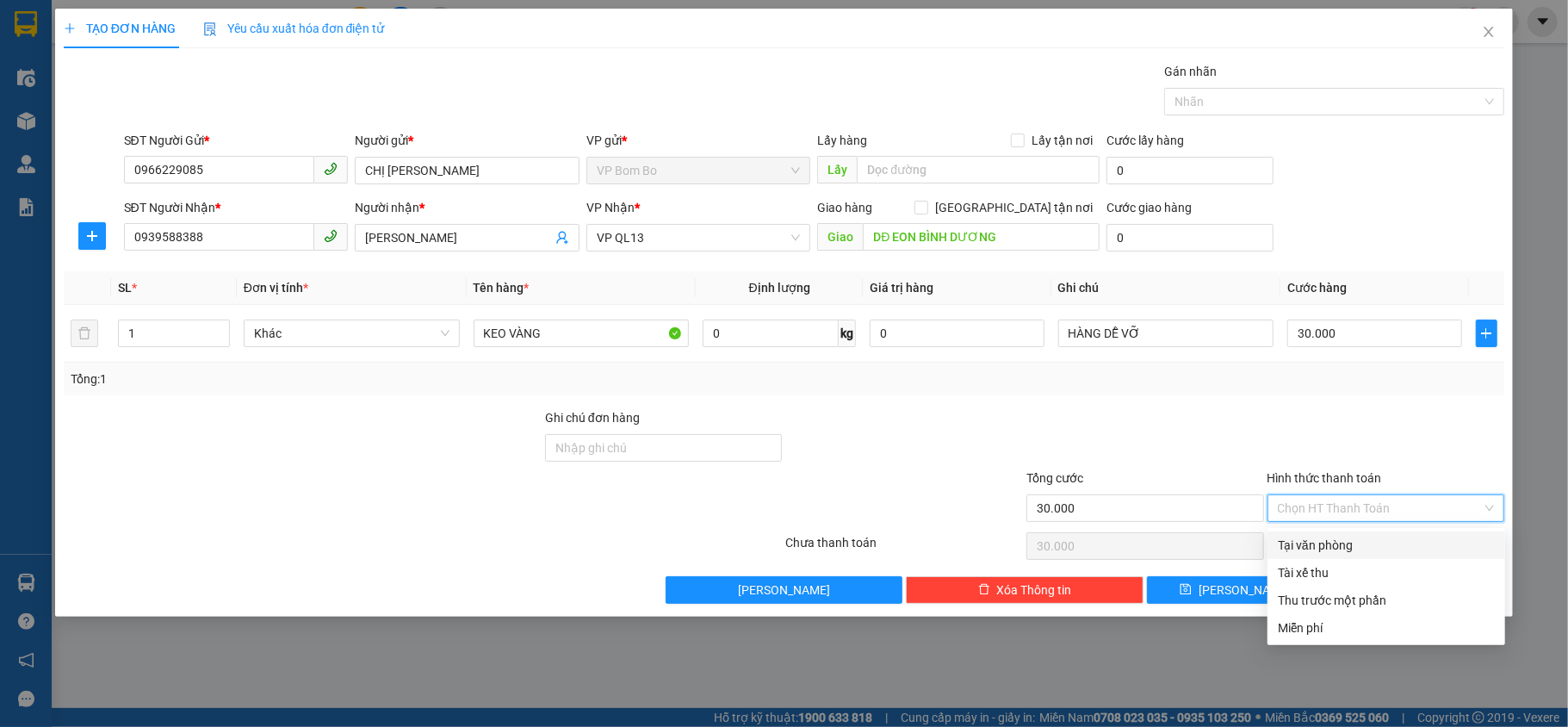
click at [1333, 514] on input "Hình thức thanh toán" at bounding box center [1379, 508] width 205 height 26
click at [1326, 431] on div at bounding box center [1387, 438] width 241 height 60
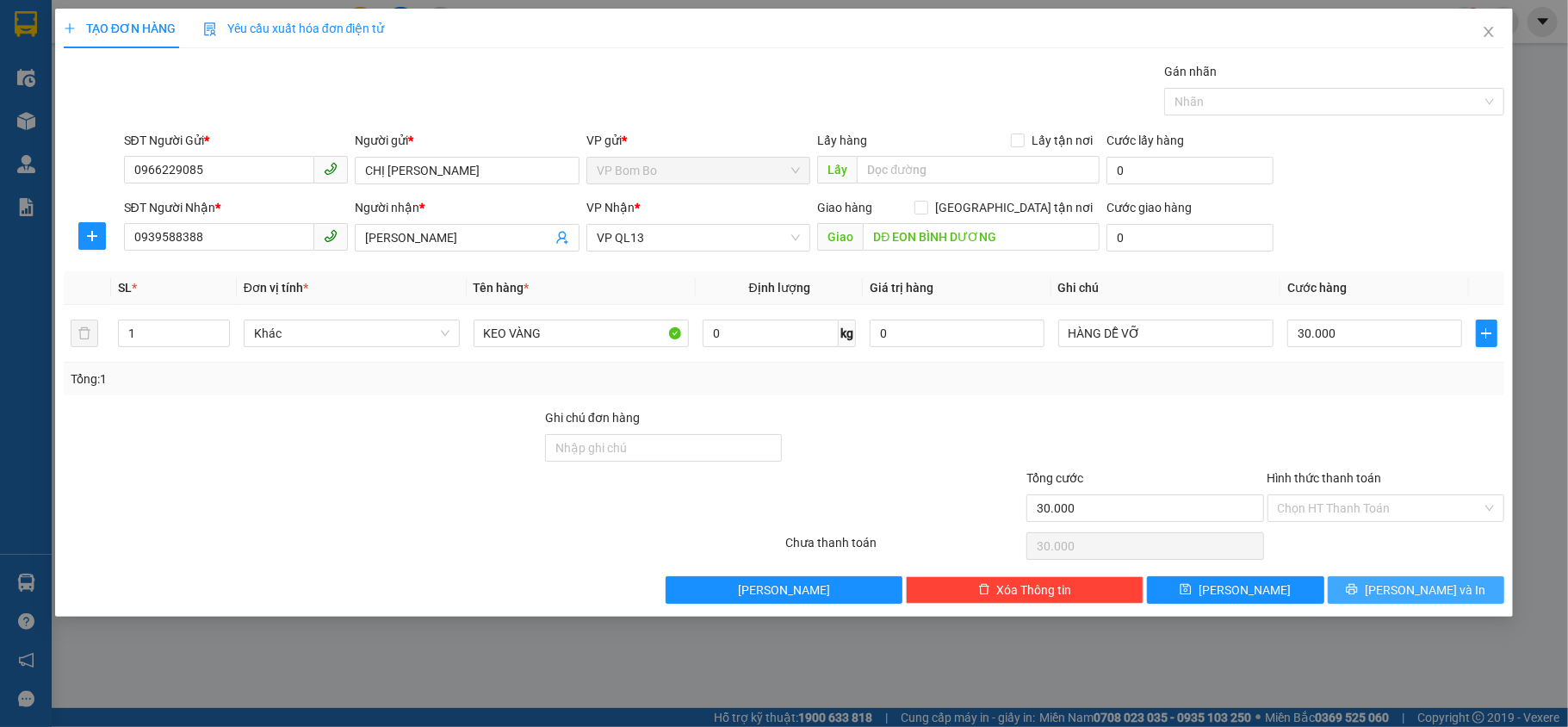
click at [1417, 590] on span "[PERSON_NAME] và In" at bounding box center [1424, 590] width 121 height 19
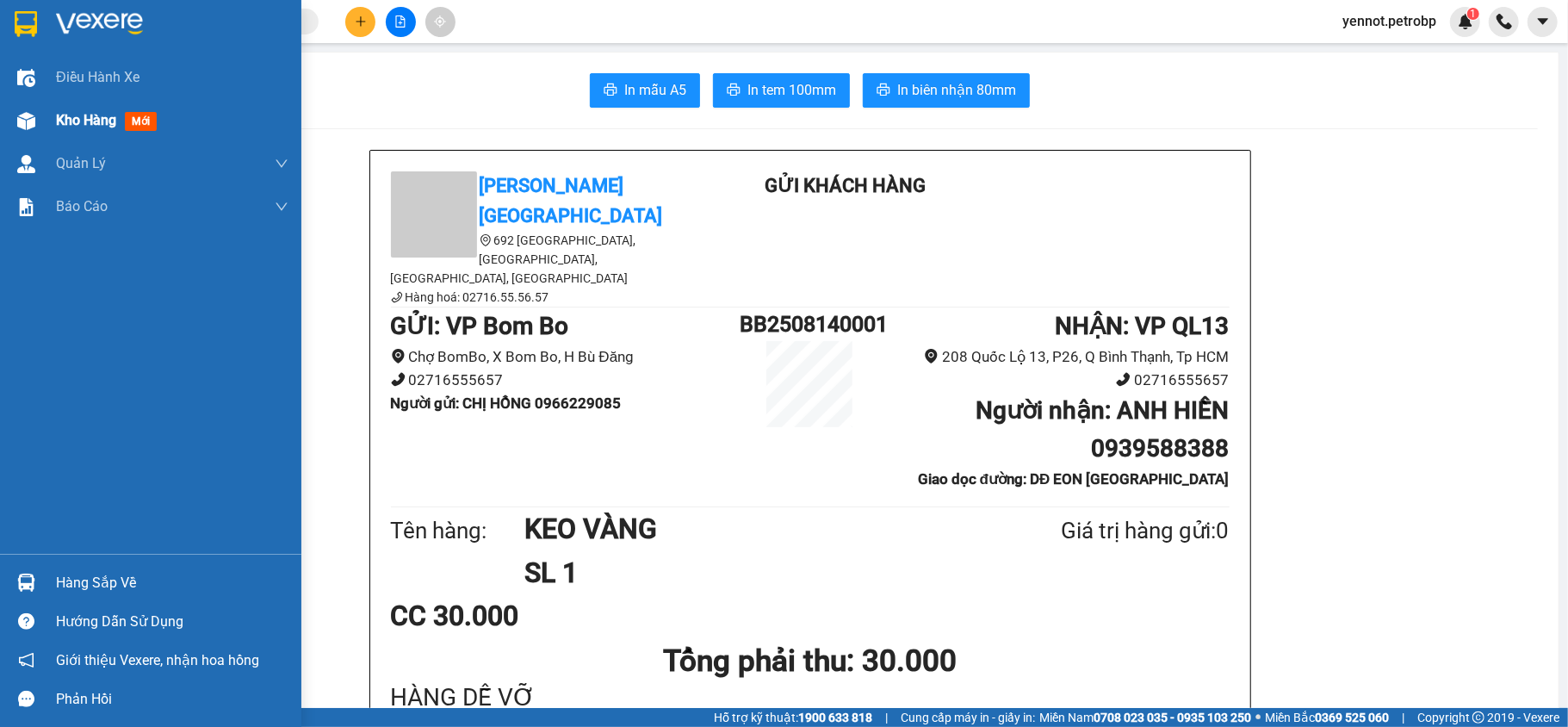
click at [73, 117] on span "Kho hàng" at bounding box center [86, 120] width 60 height 17
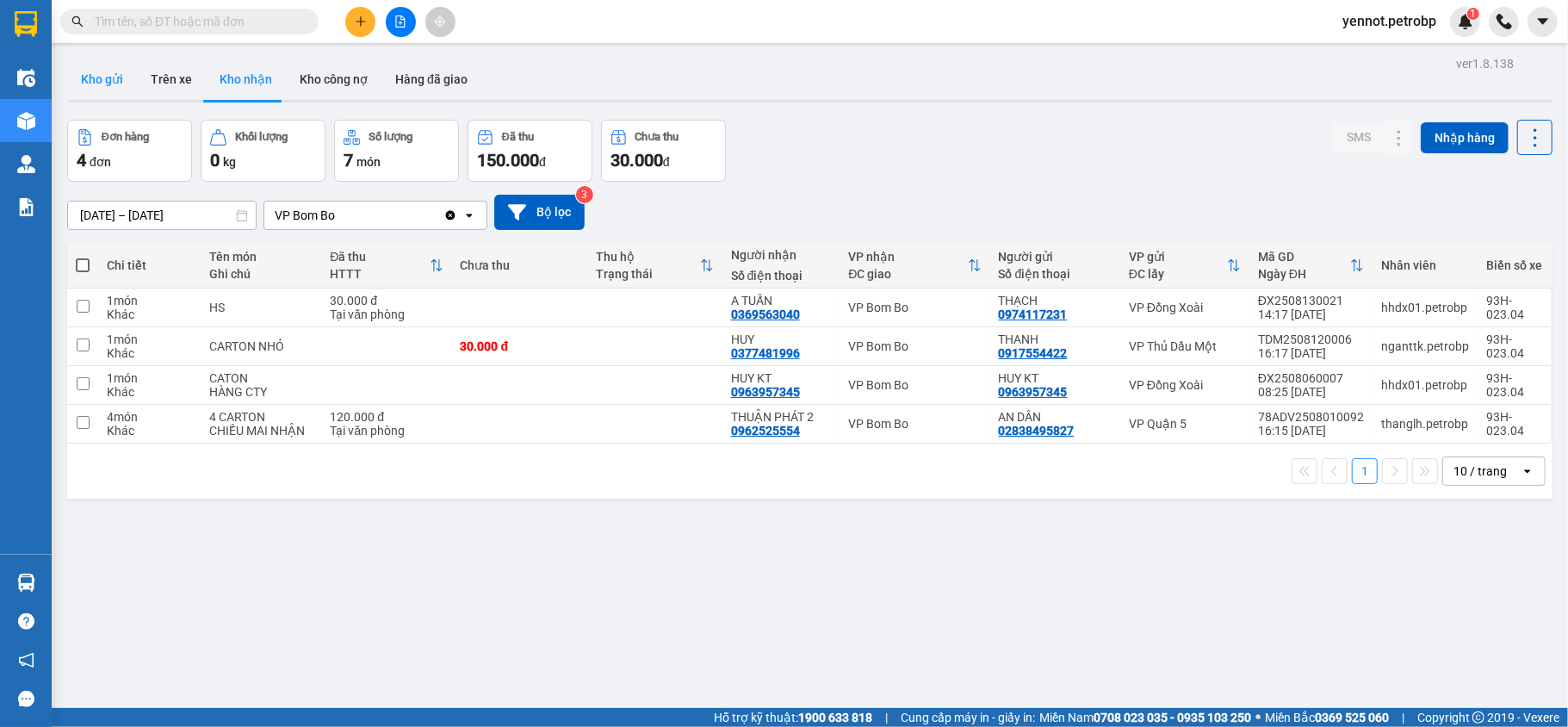
click at [93, 74] on button "Kho gửi" at bounding box center [101, 78] width 70 height 41
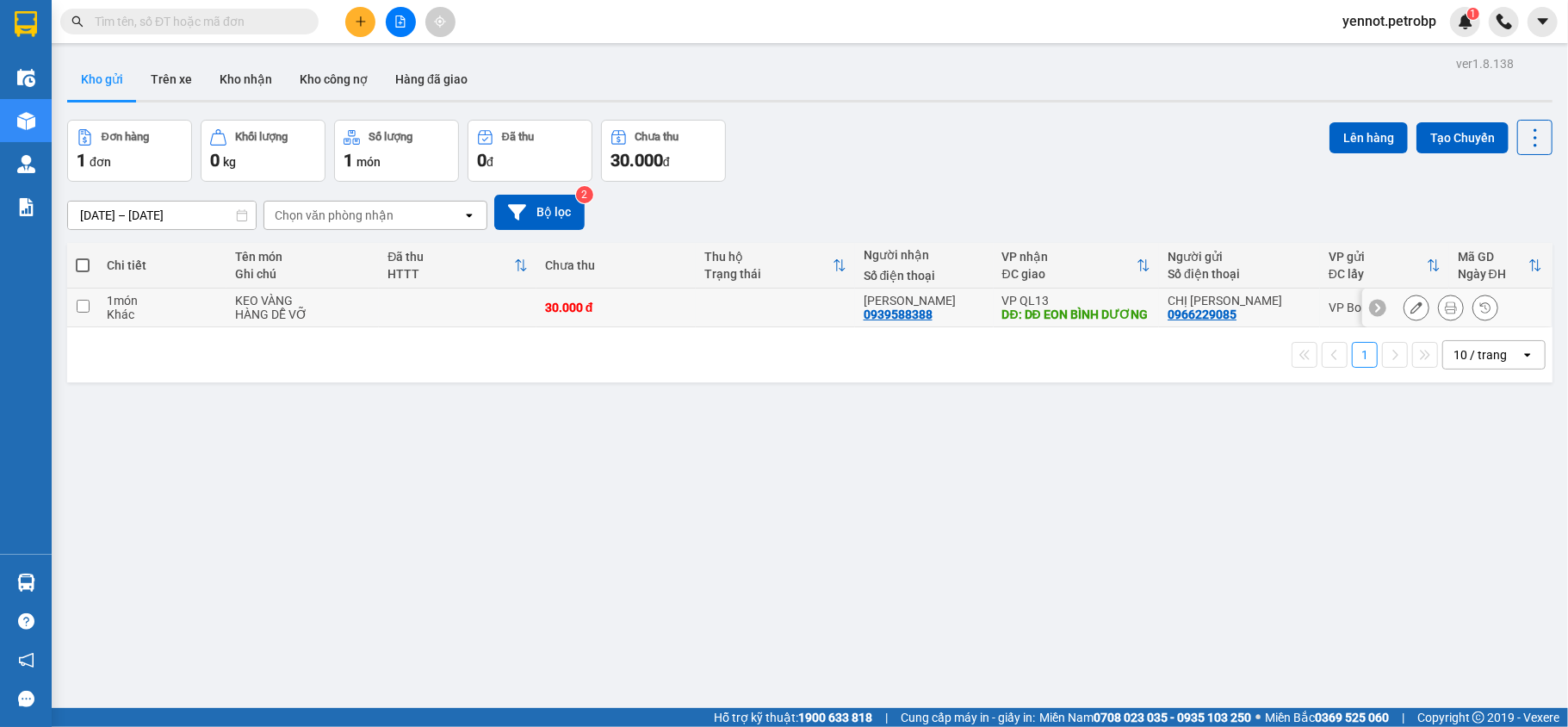
click at [81, 313] on input "checkbox" at bounding box center [83, 306] width 13 height 13
checkbox input "true"
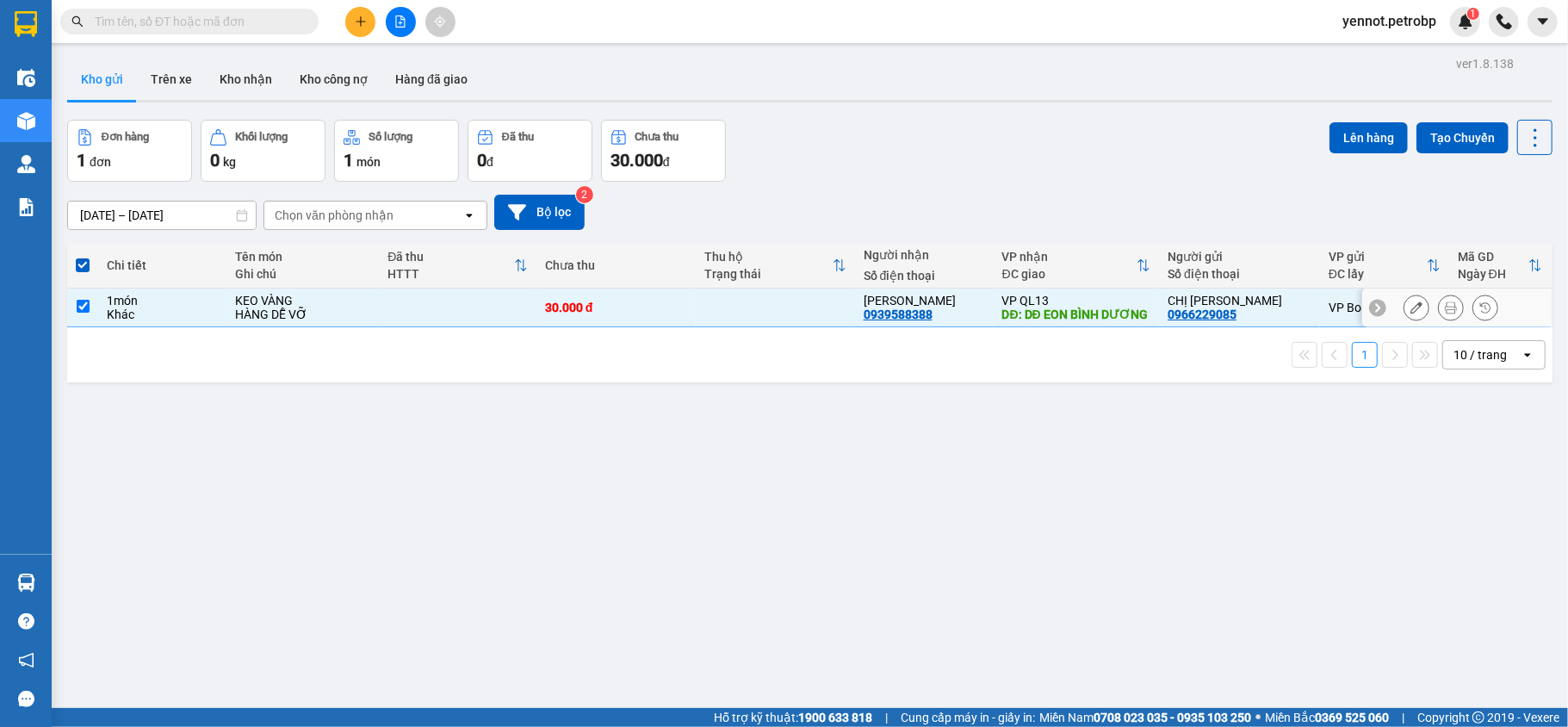
click at [1407, 312] on button at bounding box center [1416, 308] width 24 height 30
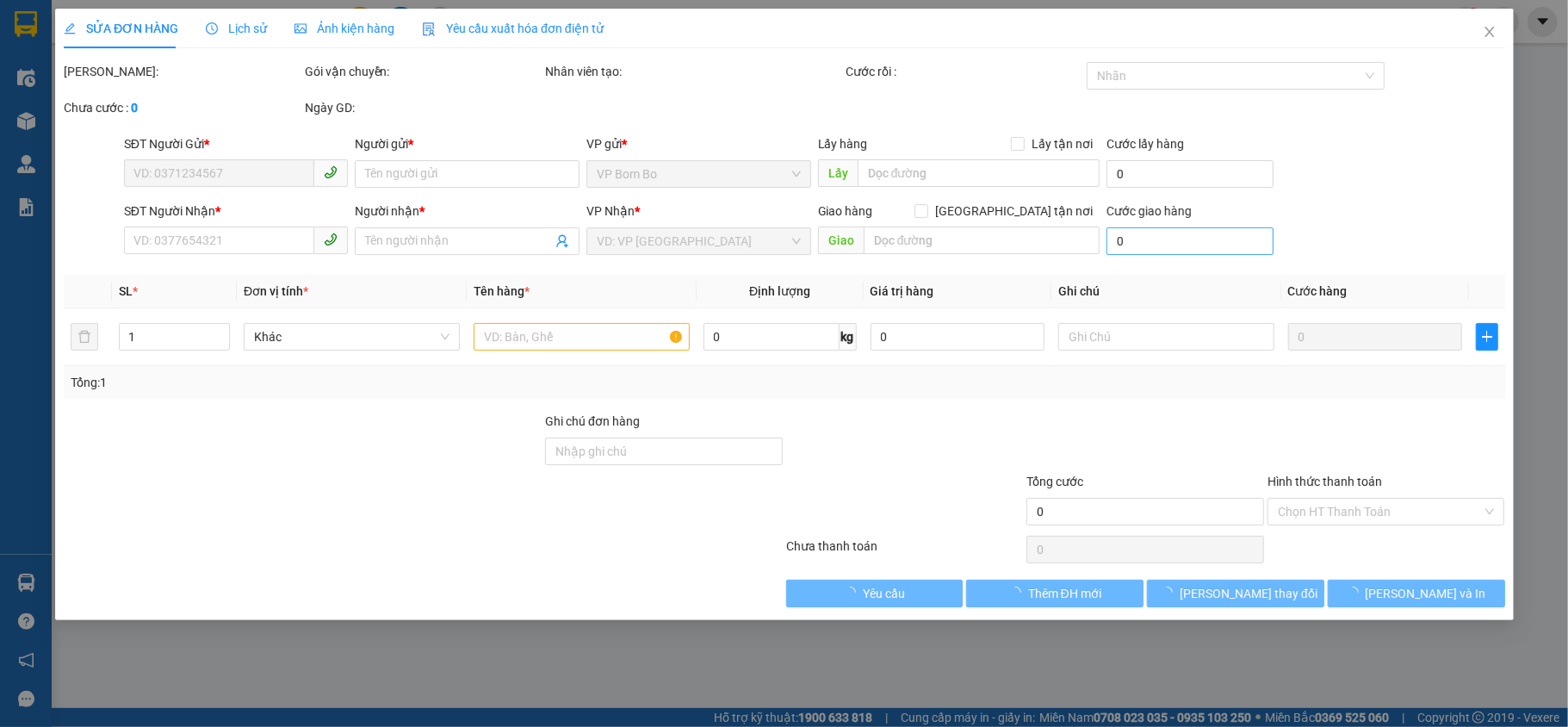
type input "0966229085"
type input "CHỊ [PERSON_NAME]"
type input "0939588388"
type input "[PERSON_NAME]"
type input "DĐ EON BÌNH DƯƠNG"
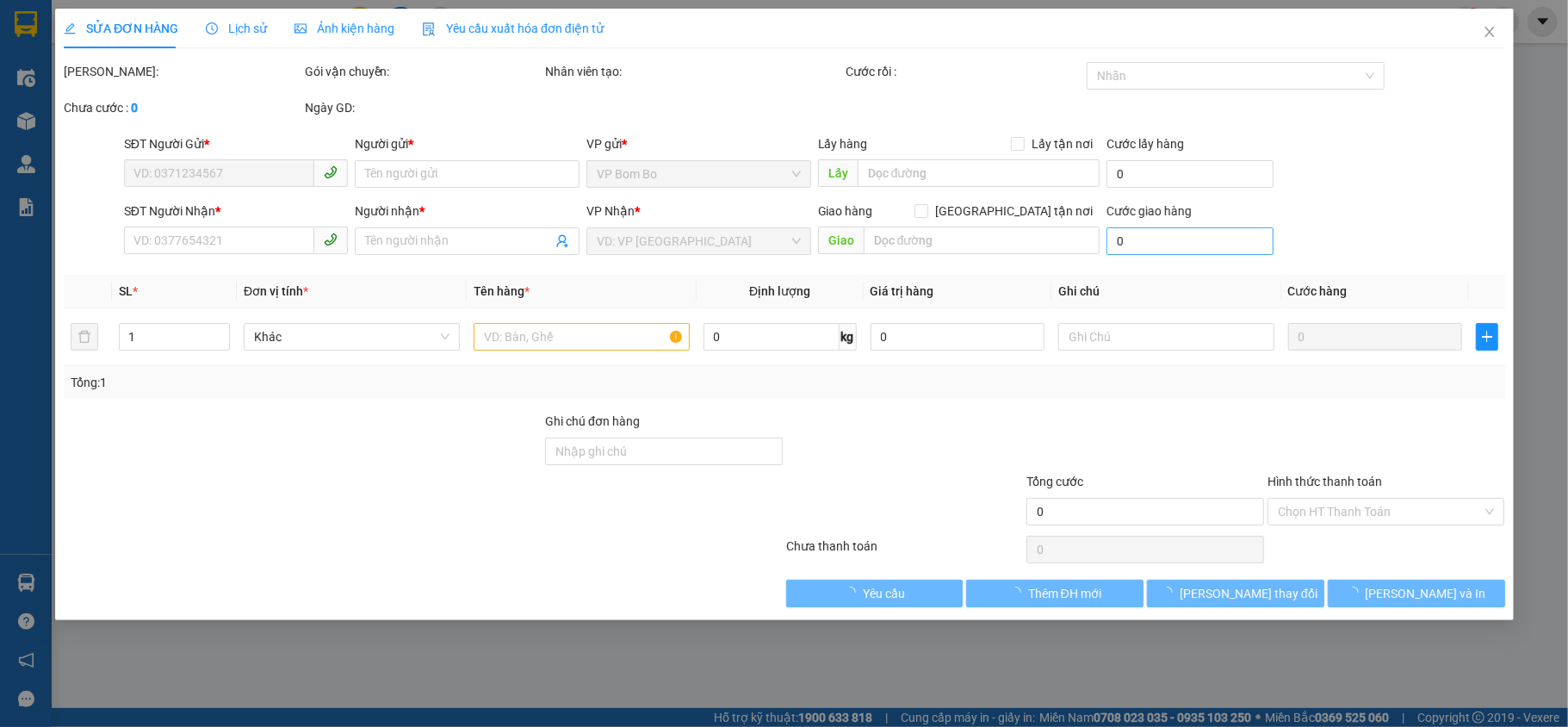
type input "30.000"
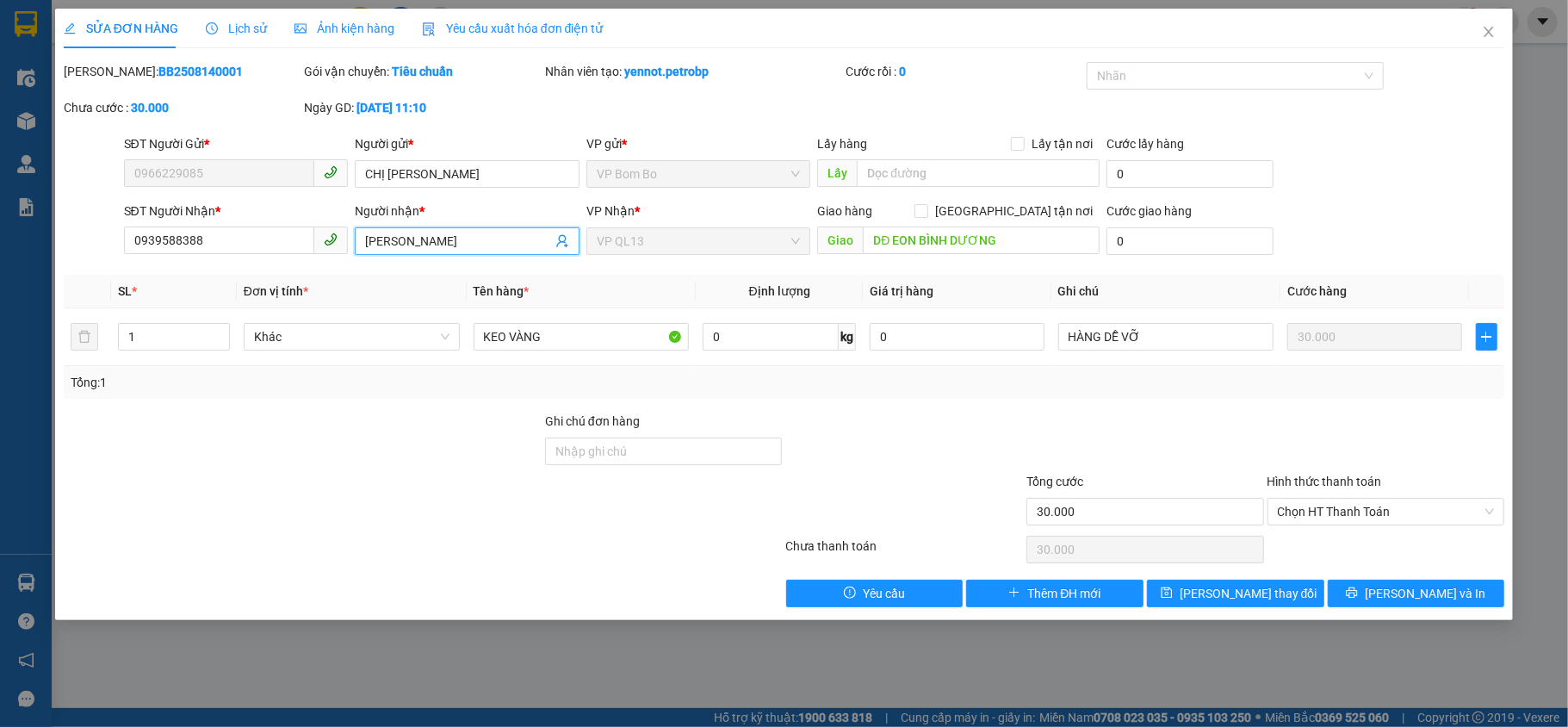
click at [492, 240] on input "[PERSON_NAME]" at bounding box center [458, 241] width 187 height 19
click at [1381, 411] on div "Total Paid Fee 0 Total UnPaid Fee 30.000 Cash Collection Total Fee Mã ĐH: BB250…" at bounding box center [784, 334] width 1441 height 545
click at [1490, 29] on icon "close" at bounding box center [1489, 32] width 14 height 14
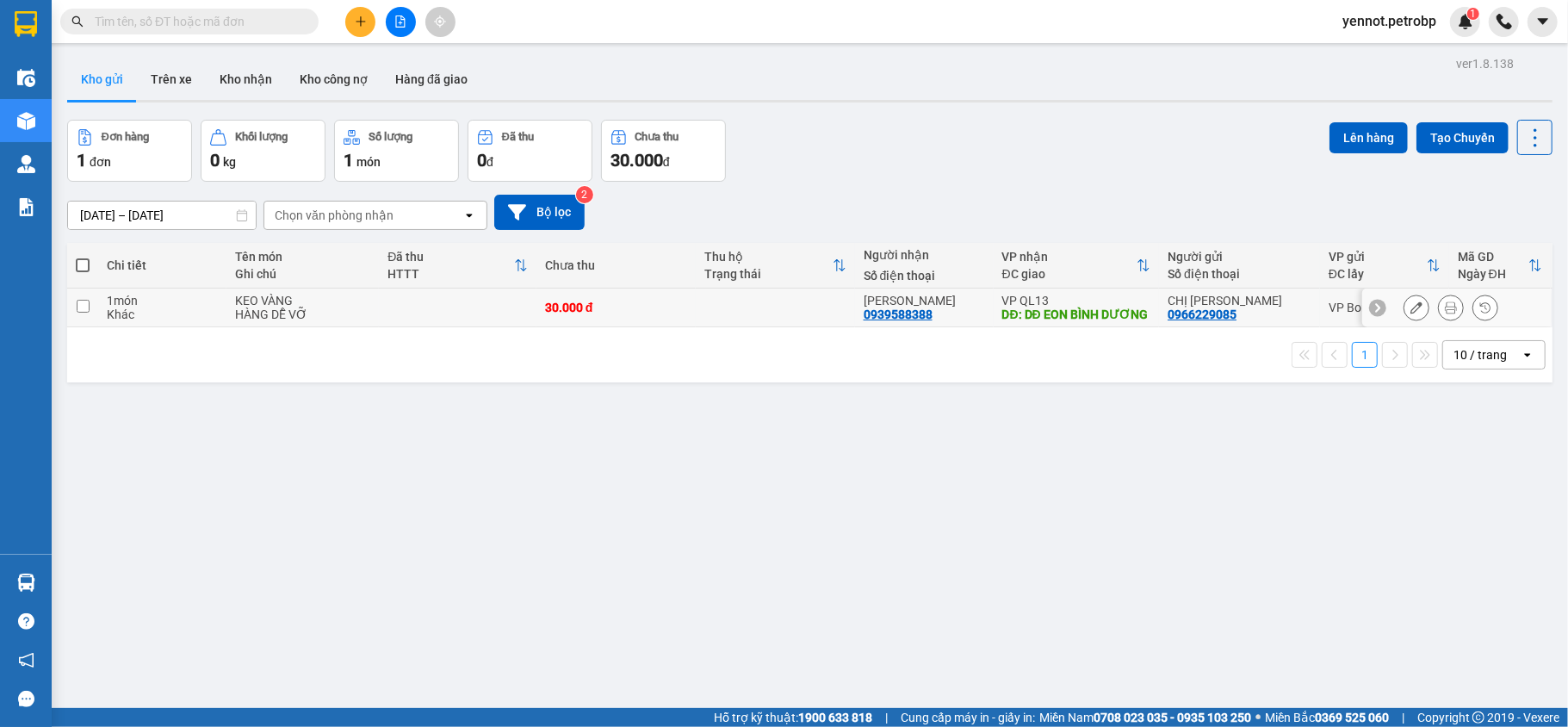
click at [83, 310] on input "checkbox" at bounding box center [83, 306] width 13 height 13
checkbox input "true"
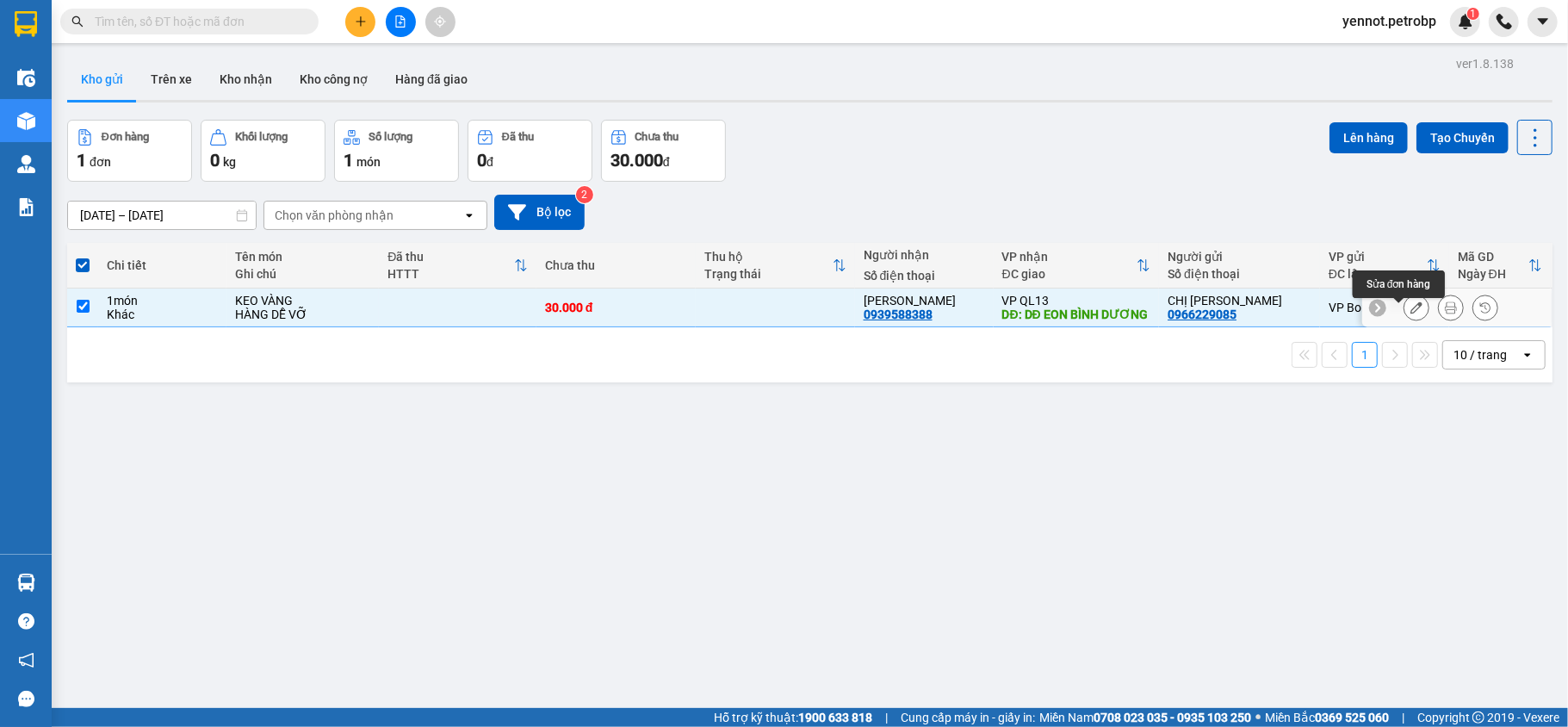
click at [1410, 314] on icon at bounding box center [1416, 308] width 12 height 12
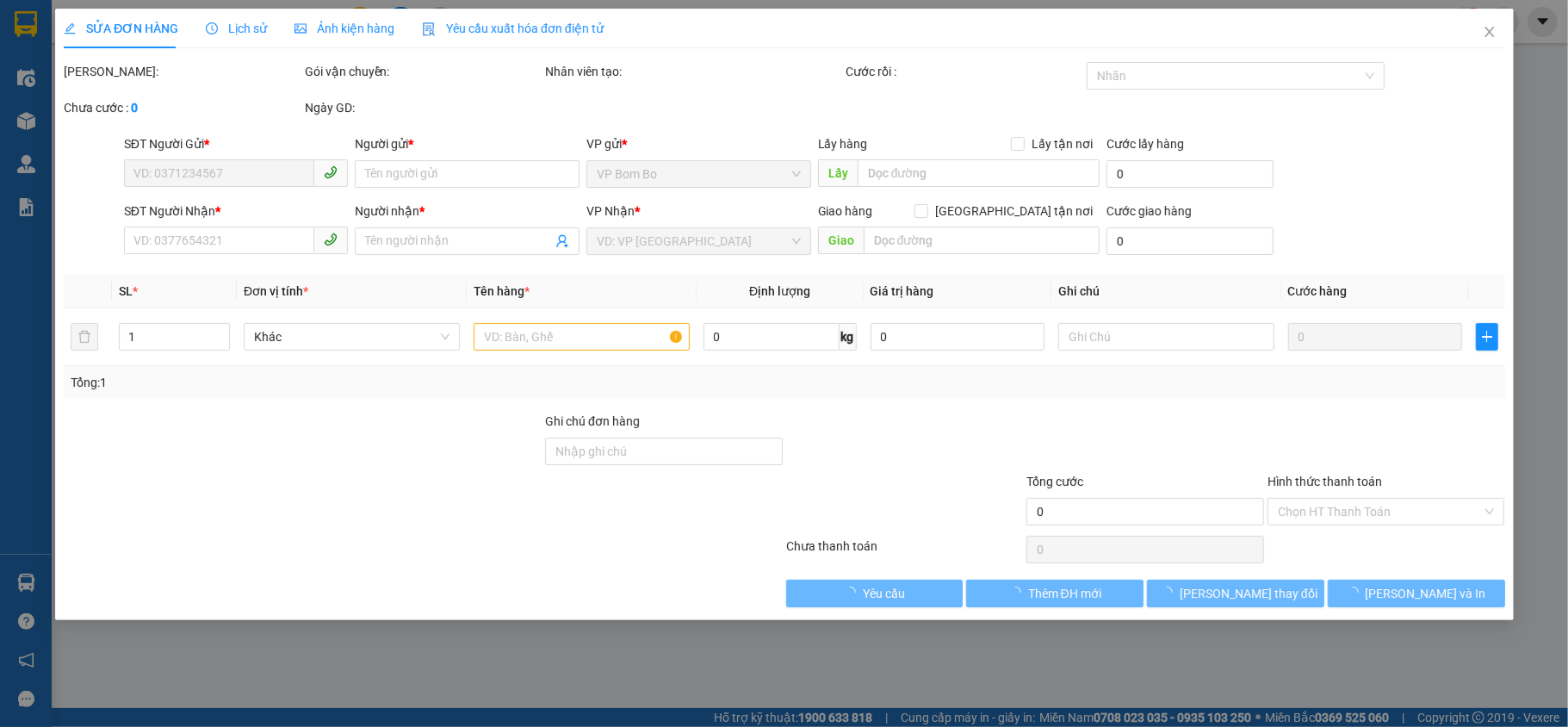
type input "0966229085"
type input "CHỊ [PERSON_NAME]"
type input "0939588388"
type input "[PERSON_NAME]"
type input "DĐ EON BÌNH DƯƠNG"
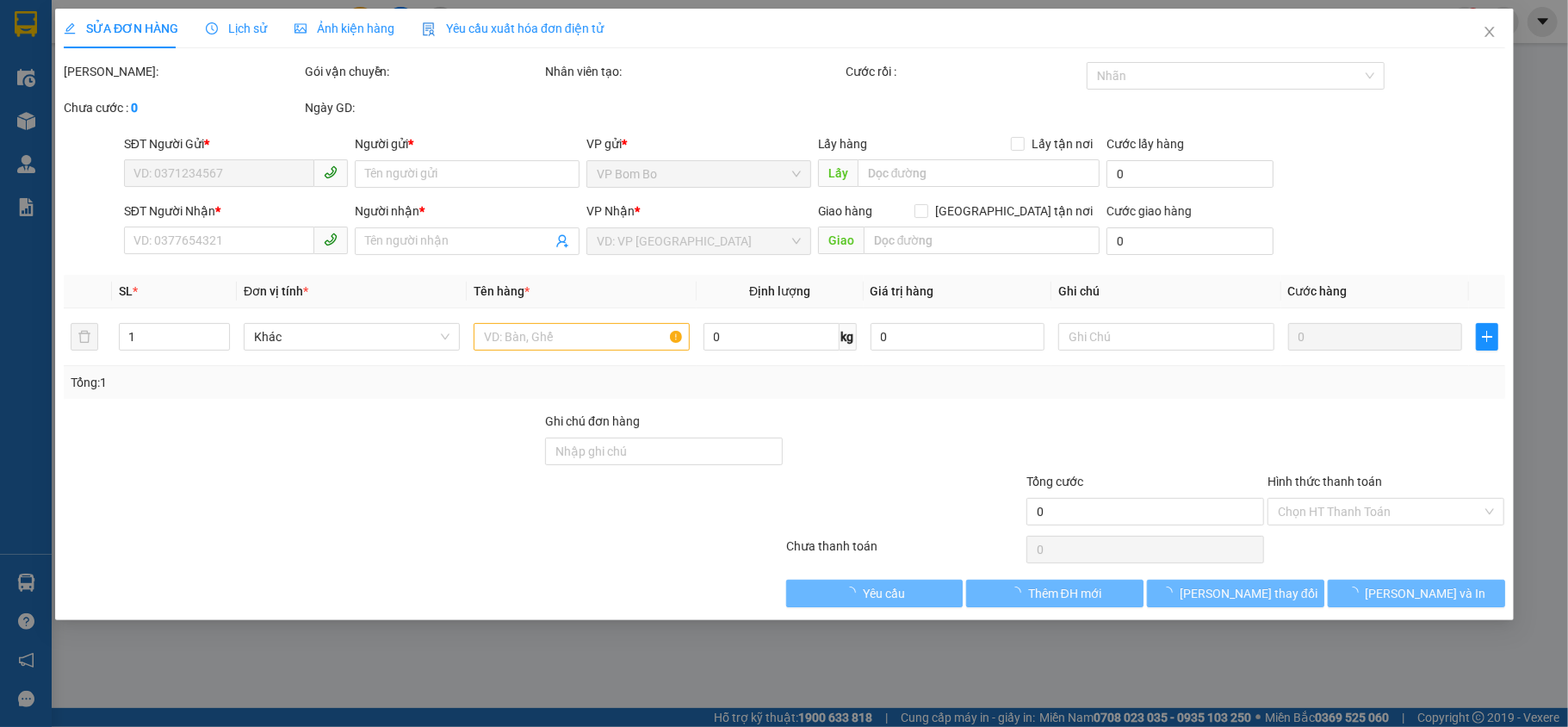
type input "30.000"
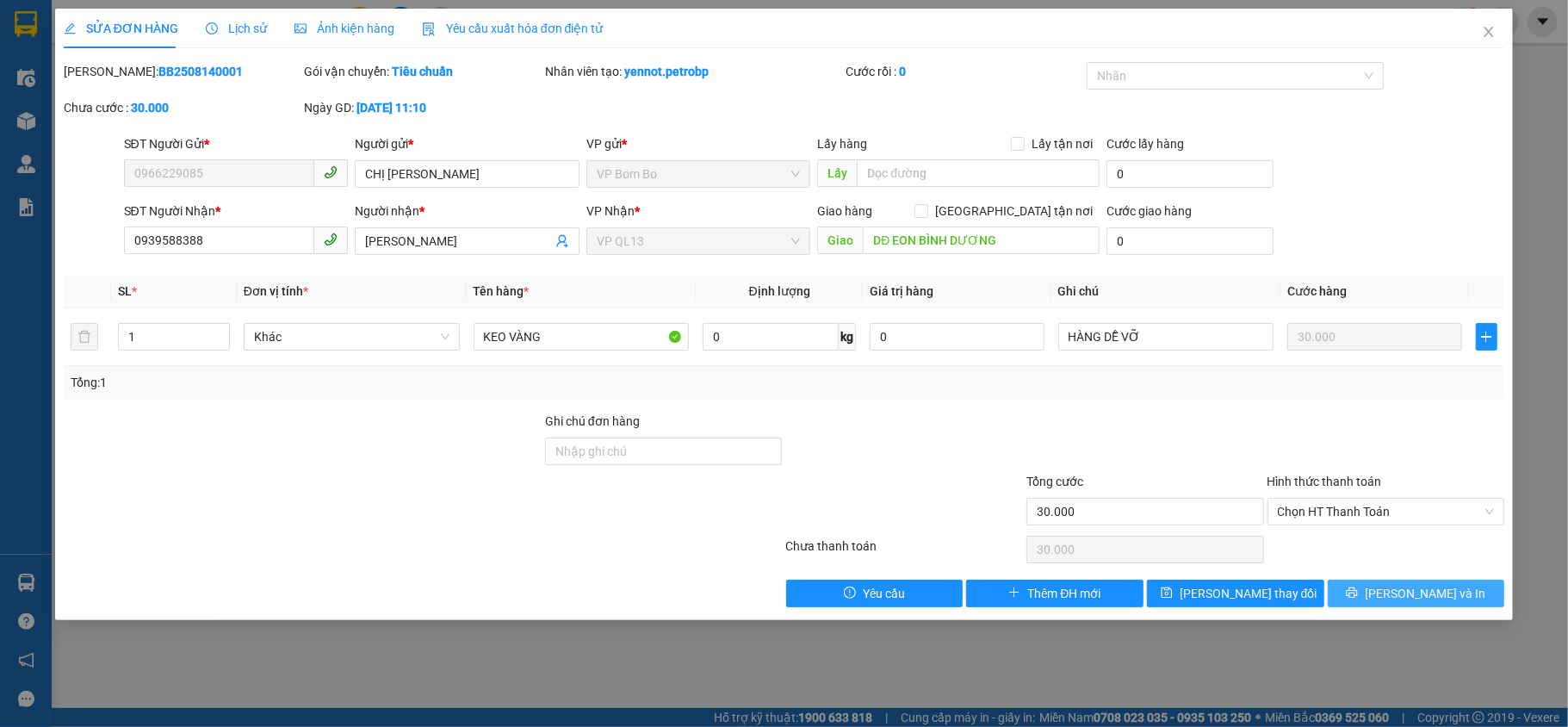
click at [1437, 593] on span "[PERSON_NAME] và In" at bounding box center [1424, 594] width 121 height 19
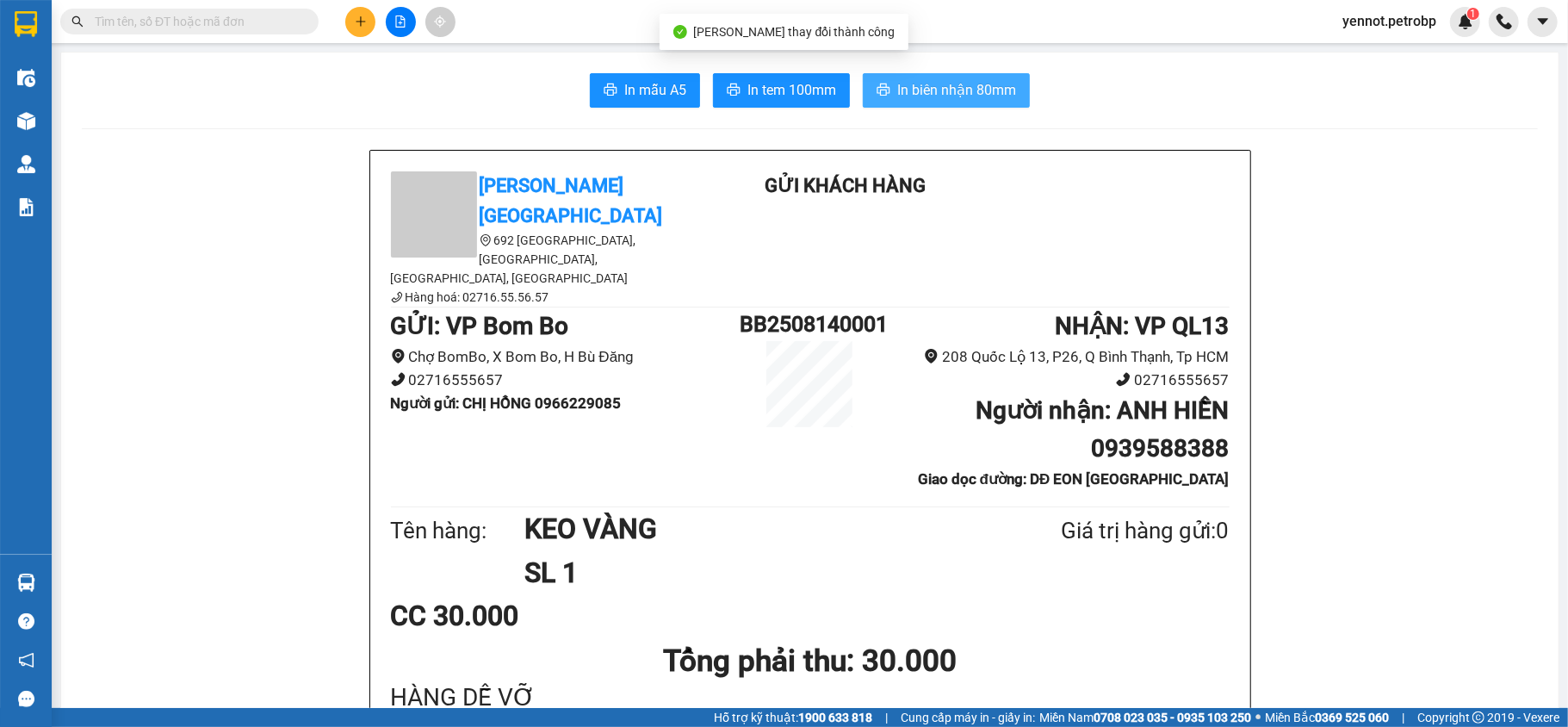
click at [921, 91] on span "In biên nhận 80mm" at bounding box center [956, 90] width 119 height 21
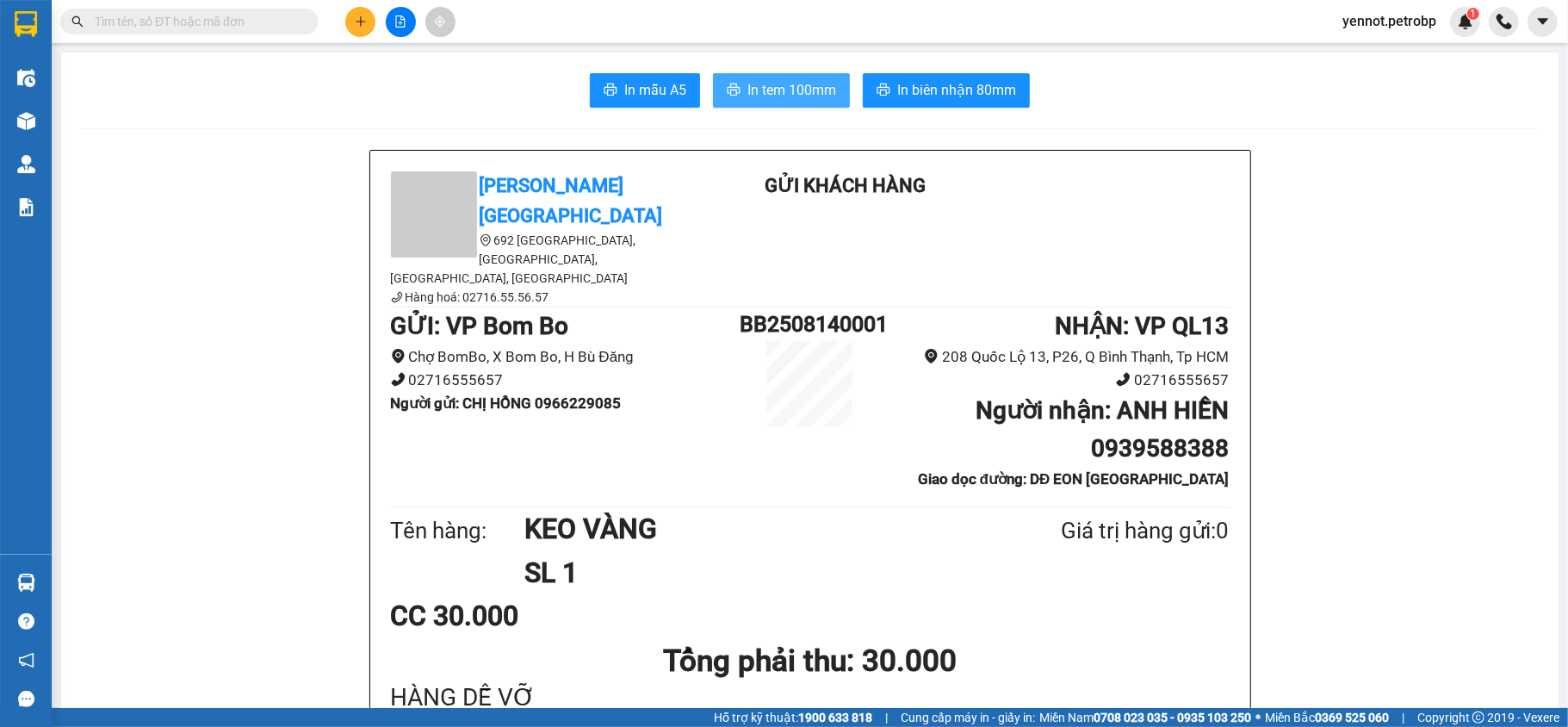
click at [780, 87] on span "In tem 100mm" at bounding box center [791, 90] width 89 height 21
click at [776, 90] on span "In tem 100mm" at bounding box center [791, 90] width 89 height 21
click at [827, 92] on span "In tem 100mm" at bounding box center [791, 90] width 89 height 21
click at [825, 77] on button "In tem 100mm" at bounding box center [780, 90] width 137 height 34
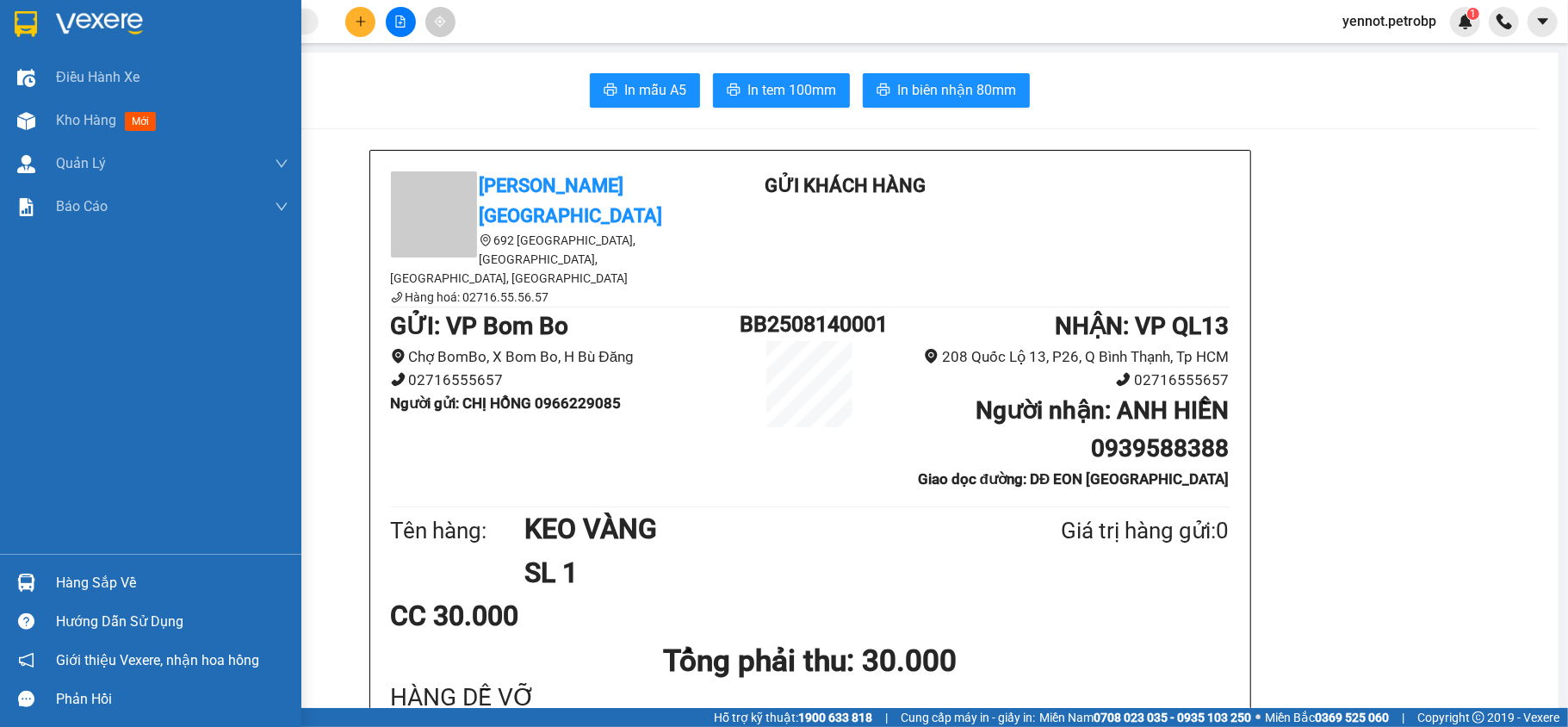
click at [56, 582] on div "Hàng sắp về" at bounding box center [173, 582] width 233 height 26
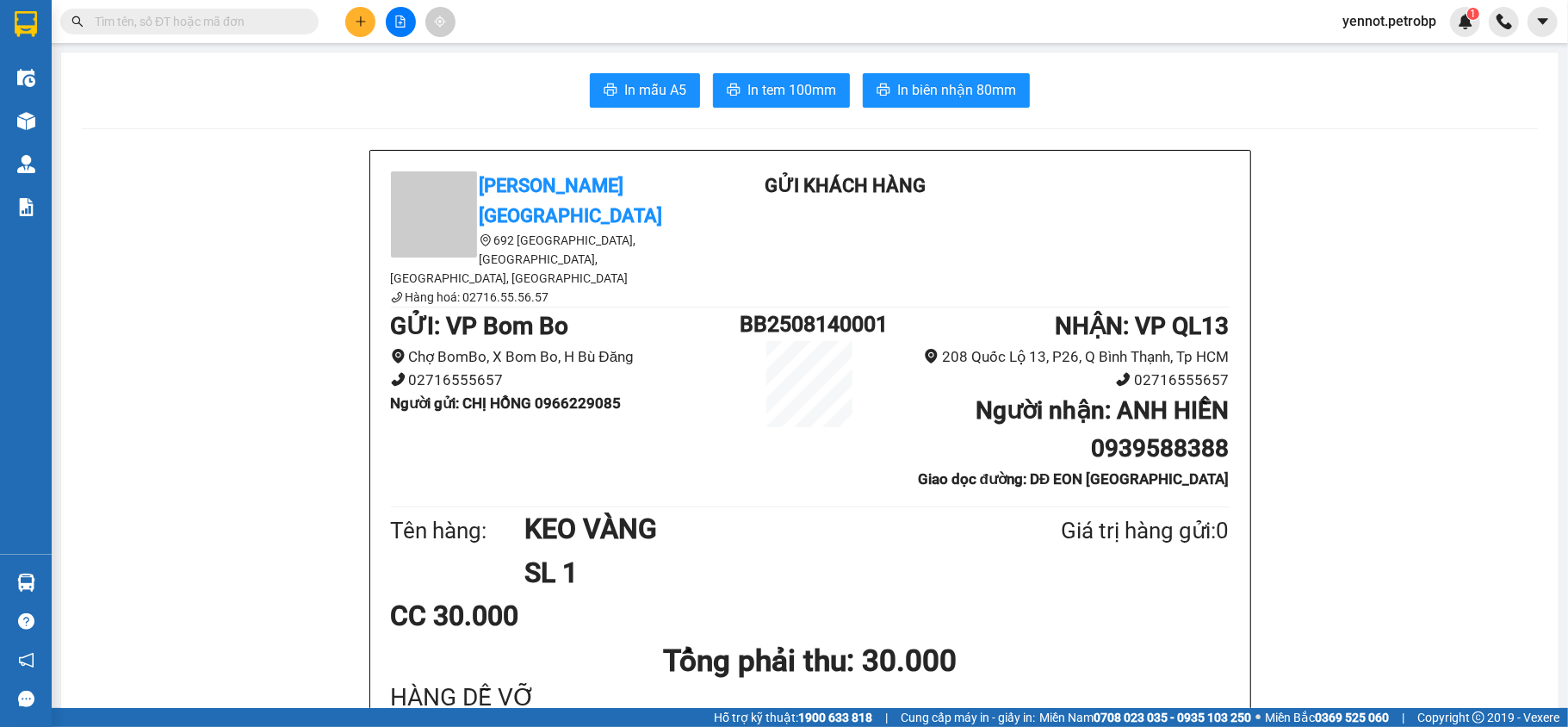
click at [944, 486] on section "Kết quả tìm kiếm ( 0 ) Bộ lọc No Data yennot.petrobp 1 Điều hành xe Kho hàng mớ…" at bounding box center [784, 363] width 1568 height 727
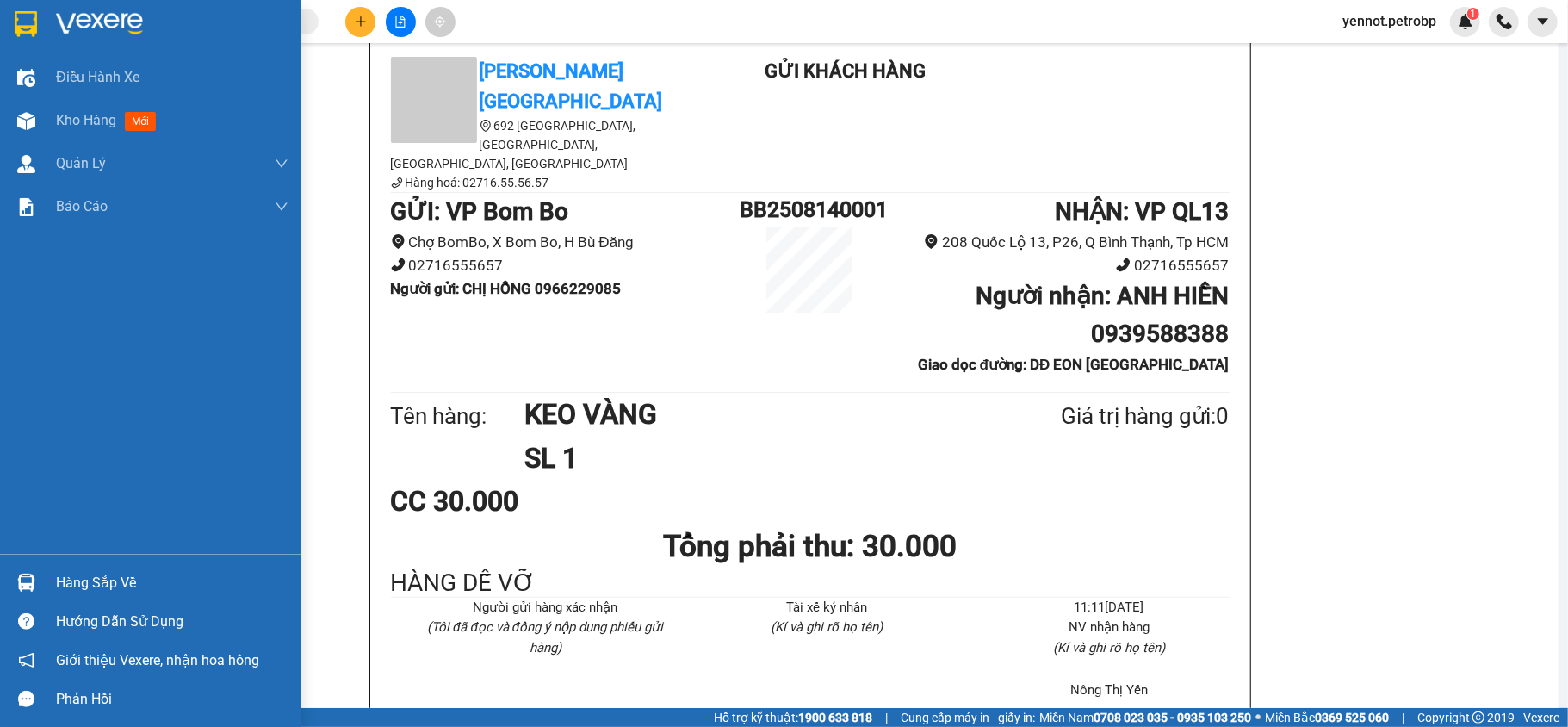
drag, startPoint x: 47, startPoint y: 110, endPoint x: 1567, endPoint y: 477, distance: 1563.7
click at [47, 111] on div "Kho hàng mới" at bounding box center [151, 120] width 301 height 43
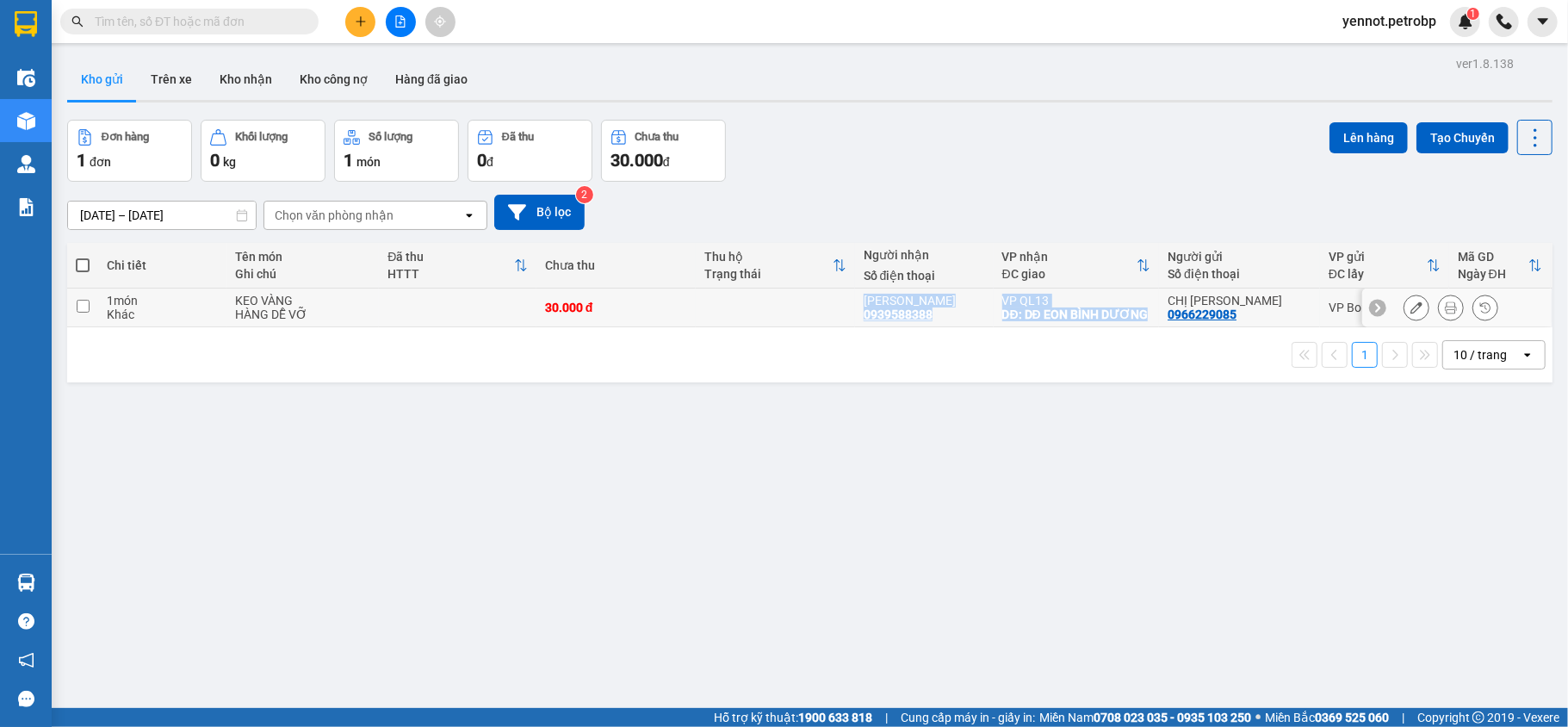
drag, startPoint x: 862, startPoint y: 303, endPoint x: 1068, endPoint y: 338, distance: 209.0
click at [1068, 327] on tr "1 món Khác KEO VÀNG HÀNG DỄ VỠ 30.000 đ ANH HIỀN 0939588388 VP QL13 DĐ: DĐ EON …" at bounding box center [810, 308] width 1485 height 39
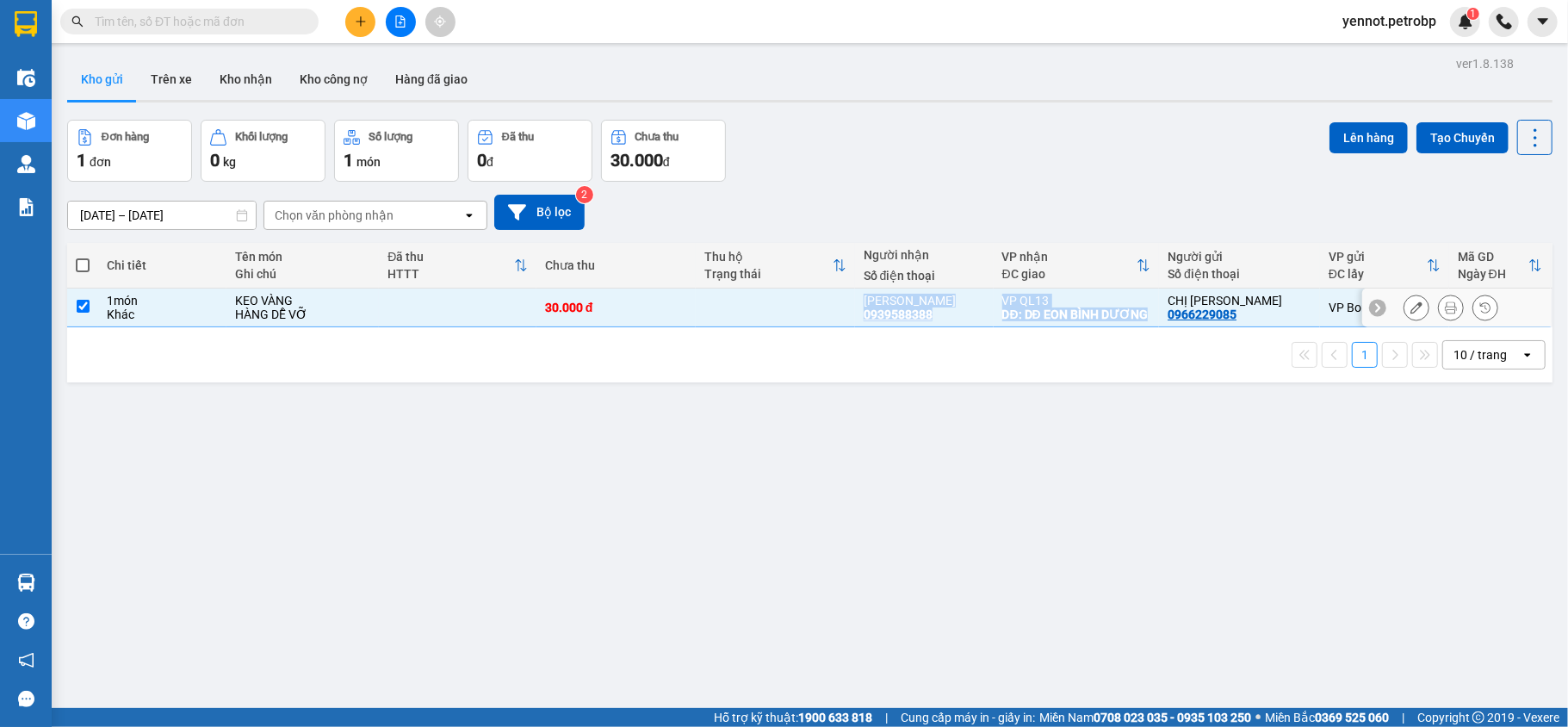
checkbox input "true"
copy tr "ANH HIỀN 0939588388 VP QL13 DĐ: DĐ EON BÌNH DƯƠNG"
click at [270, 79] on button "Kho nhận" at bounding box center [246, 78] width 80 height 41
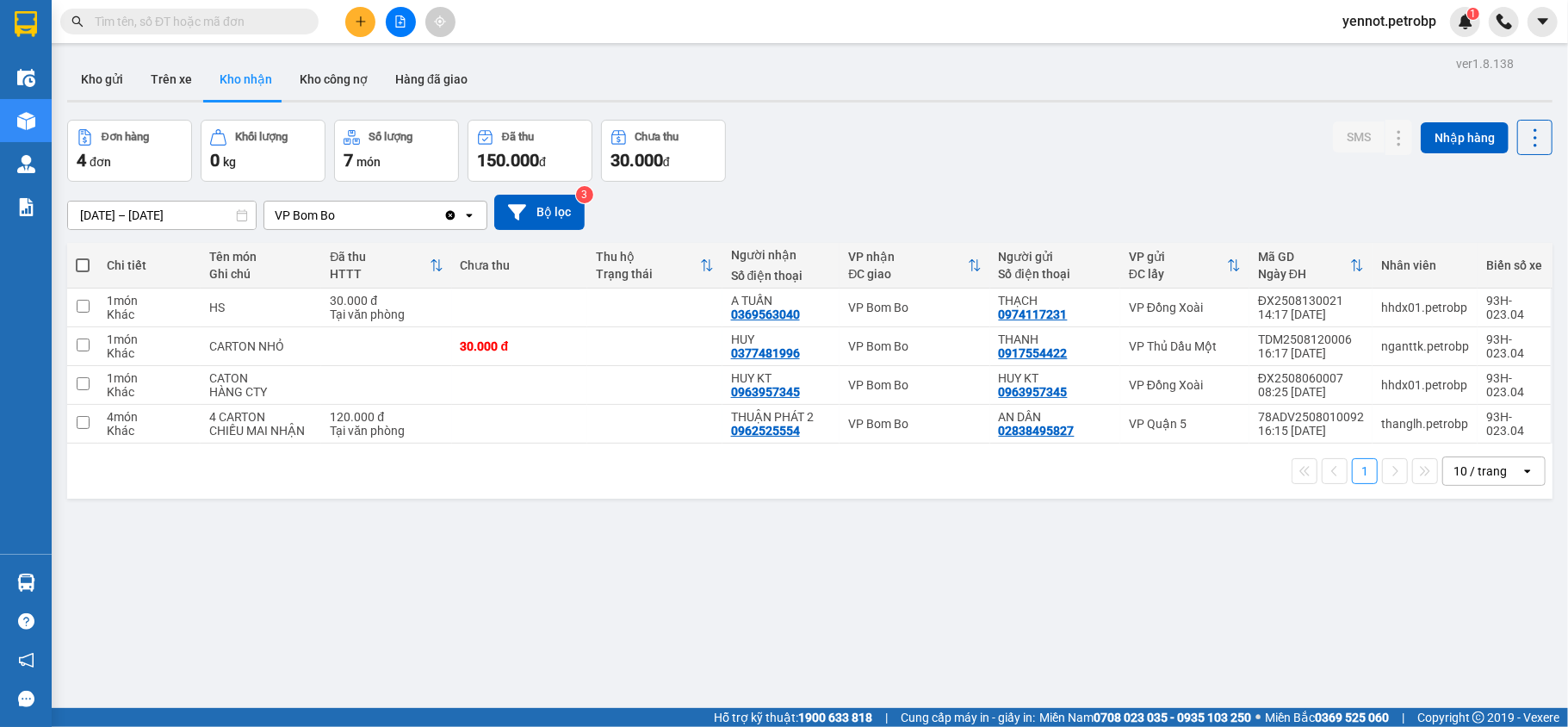
click at [687, 568] on div "ver 1.8.138 Kho gửi Trên xe Kho nhận Kho công nợ Hàng đã giao Đơn hàng 4 đơn Kh…" at bounding box center [810, 415] width 1499 height 727
